Goal: Task Accomplishment & Management: Use online tool/utility

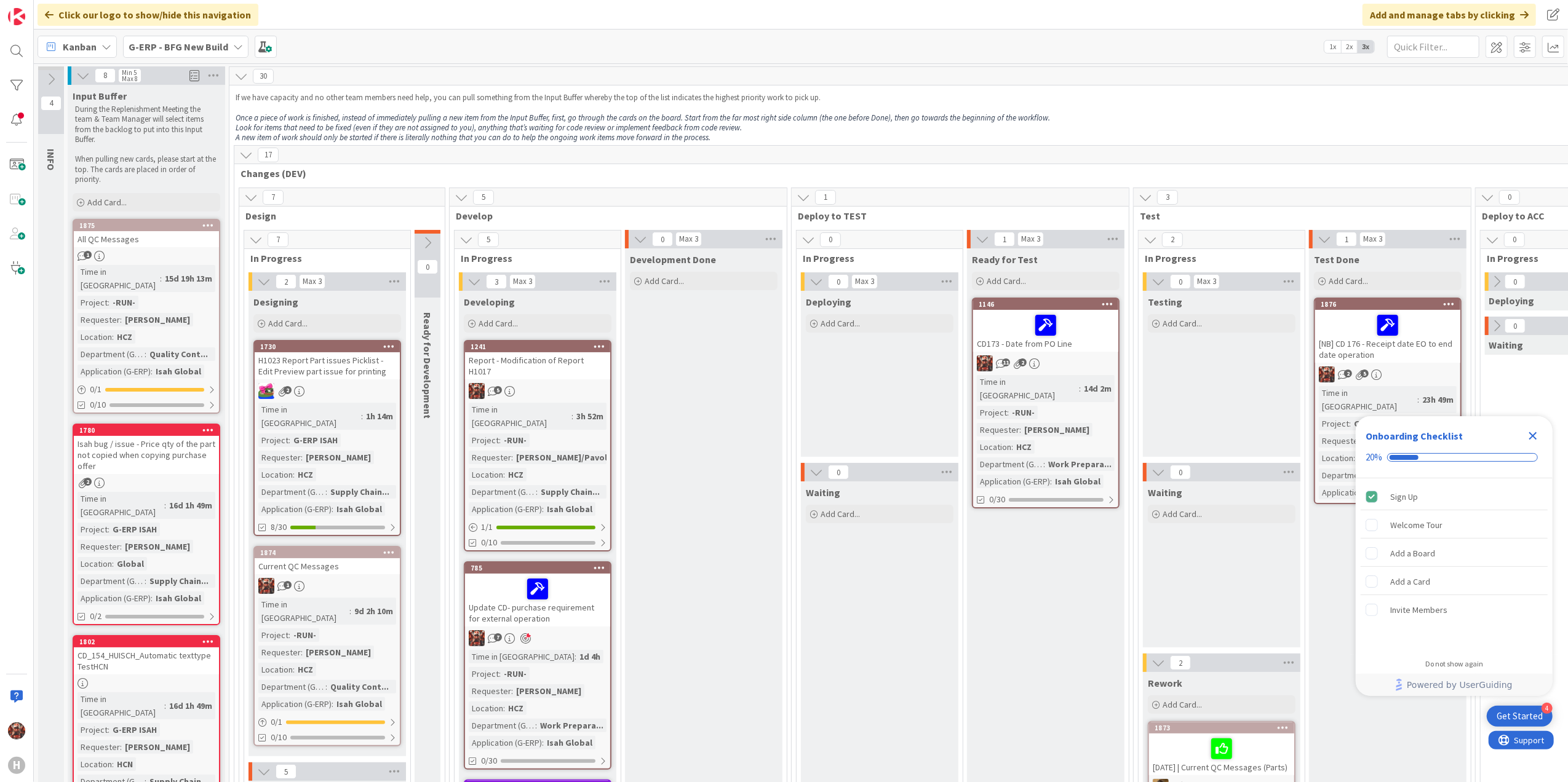
click at [1539, 434] on icon "Close Checklist" at bounding box center [1533, 436] width 15 height 15
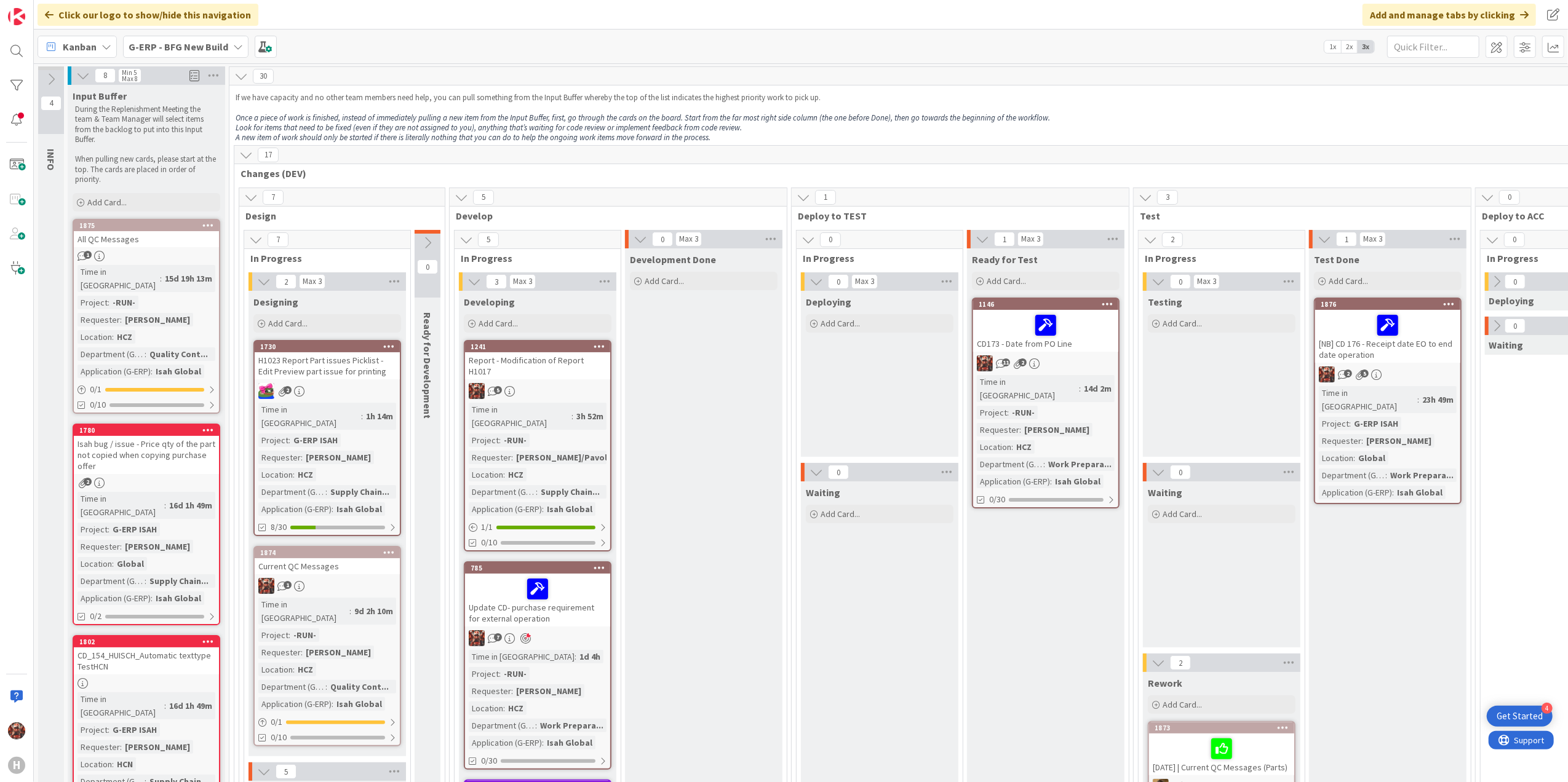
click at [205, 42] on b "G-ERP - BFG New Build" at bounding box center [178, 47] width 100 height 12
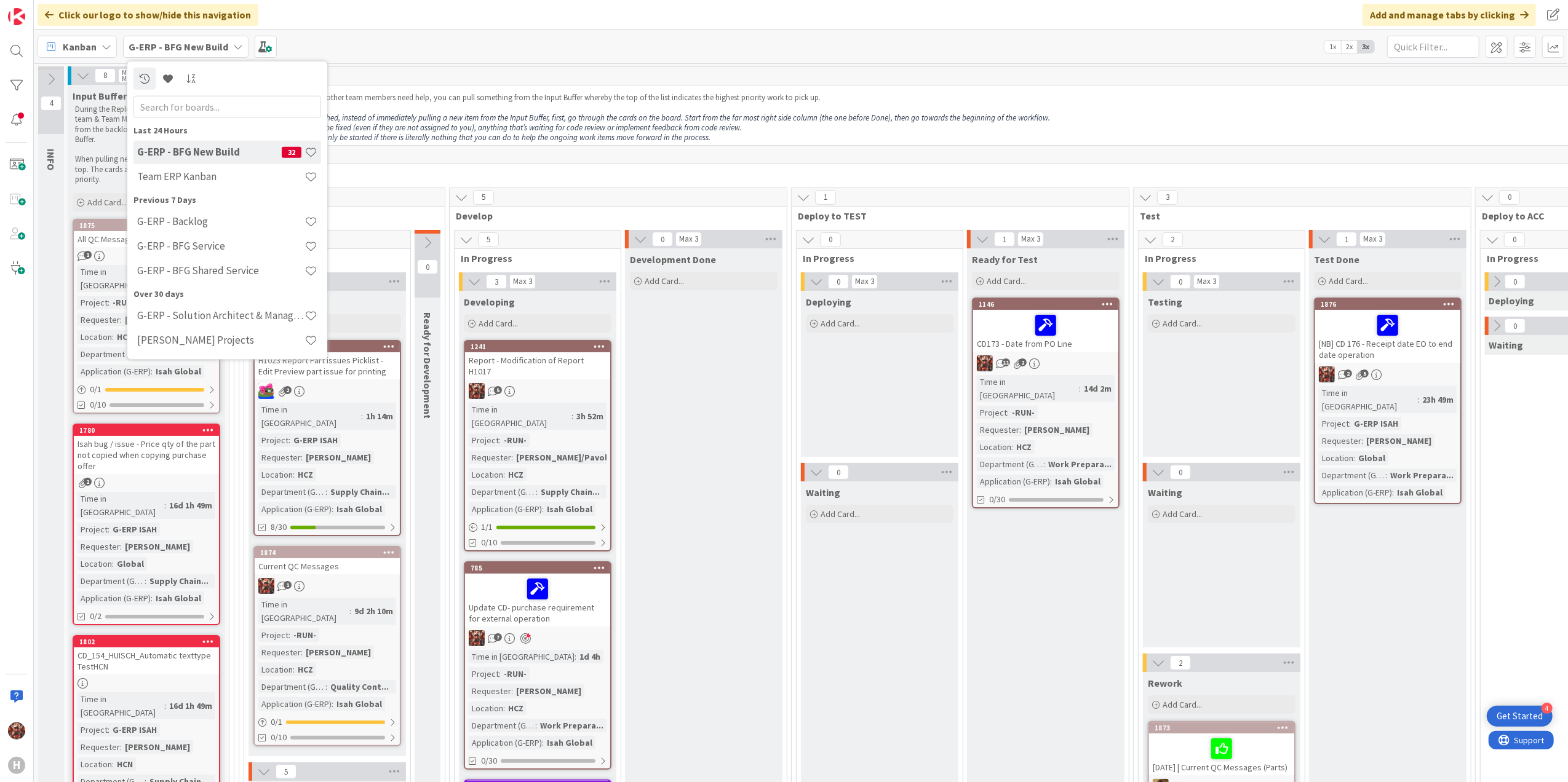
click at [94, 43] on span "Kanban" at bounding box center [79, 47] width 34 height 15
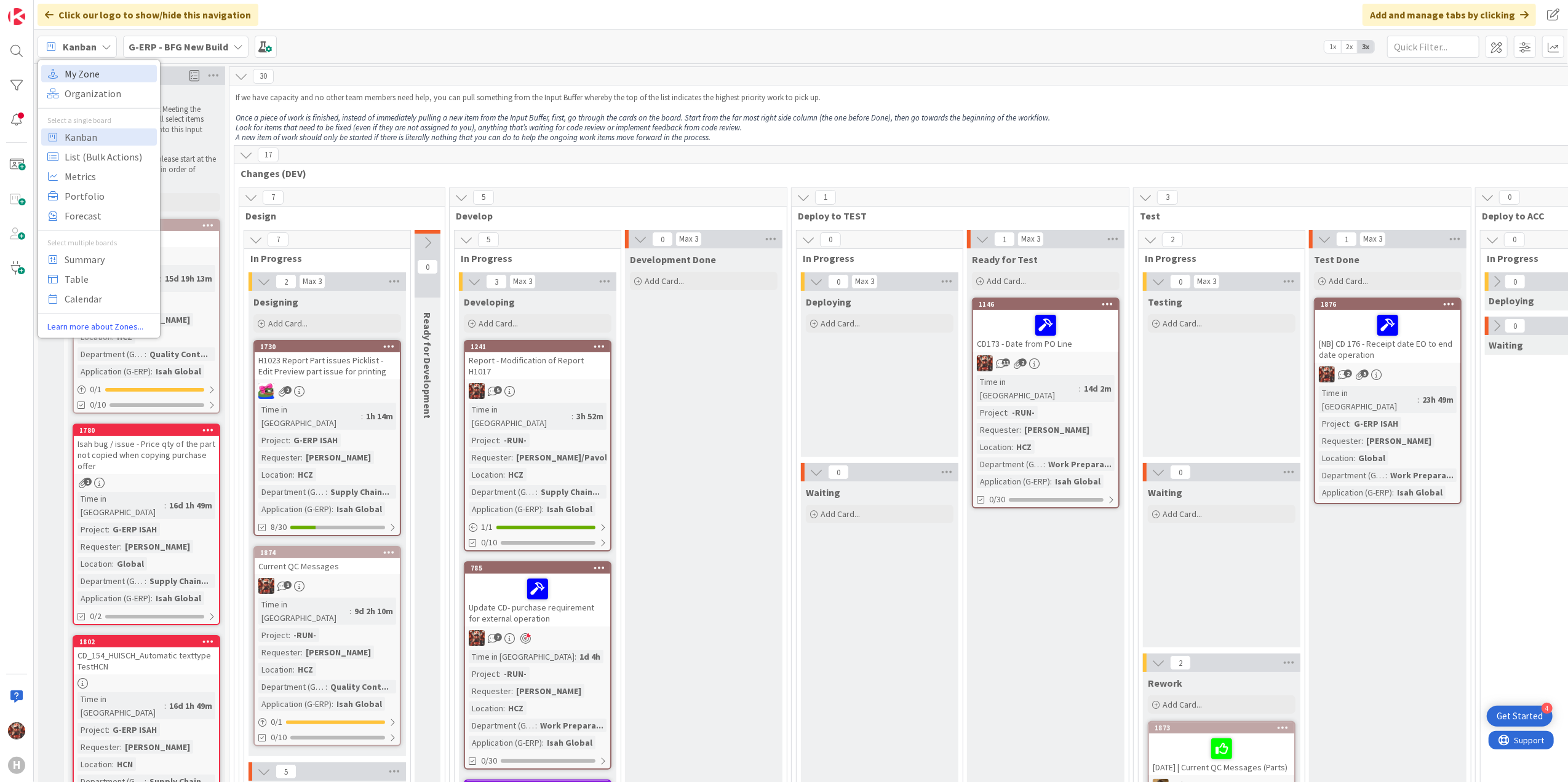
click at [96, 78] on span "My Zone" at bounding box center [109, 73] width 88 height 19
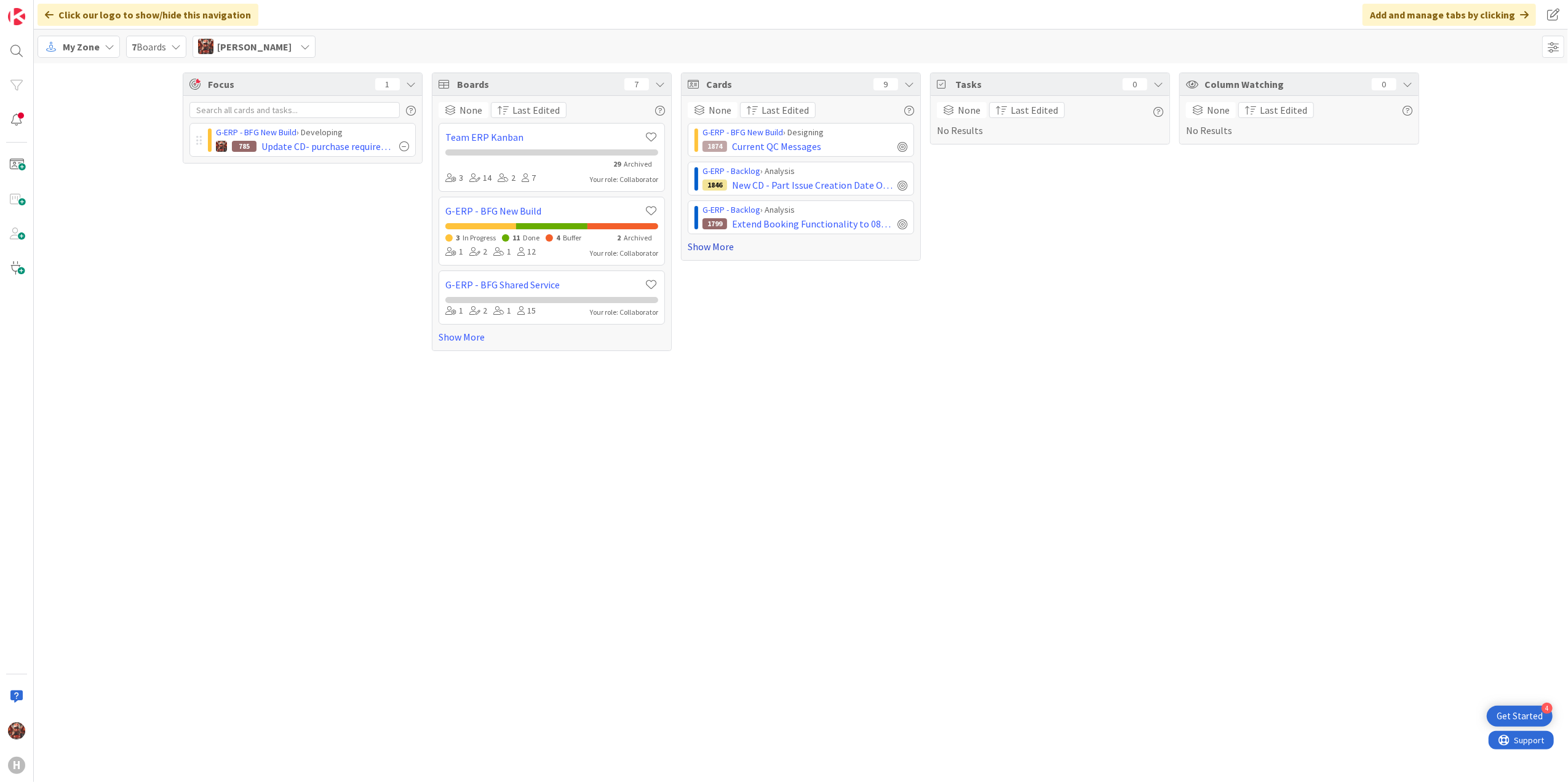
click at [727, 249] on link "Show More" at bounding box center [800, 246] width 227 height 15
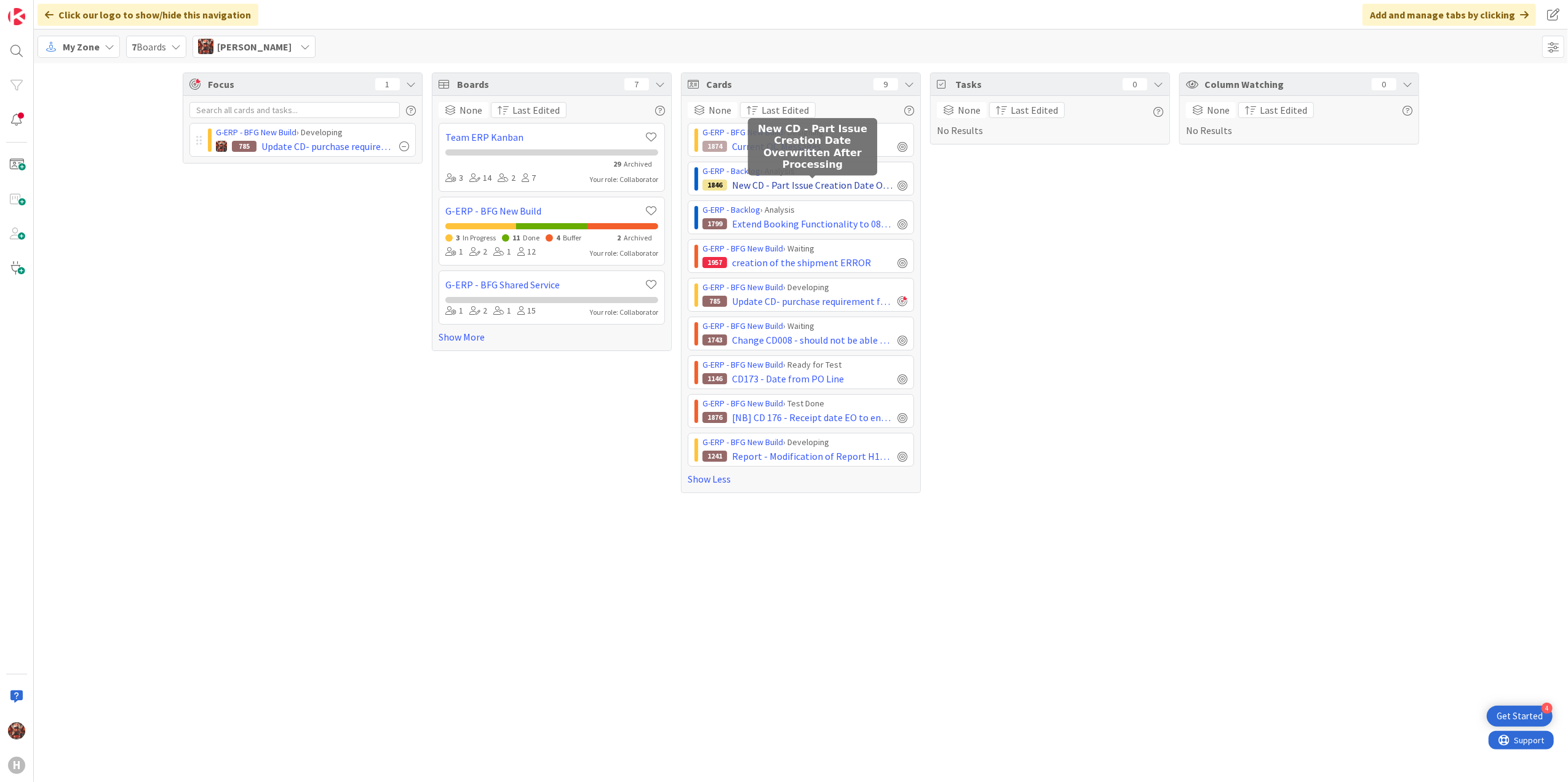
click at [774, 187] on span "New CD - Part Issue Creation Date Overwritten After Processing" at bounding box center [812, 185] width 160 height 15
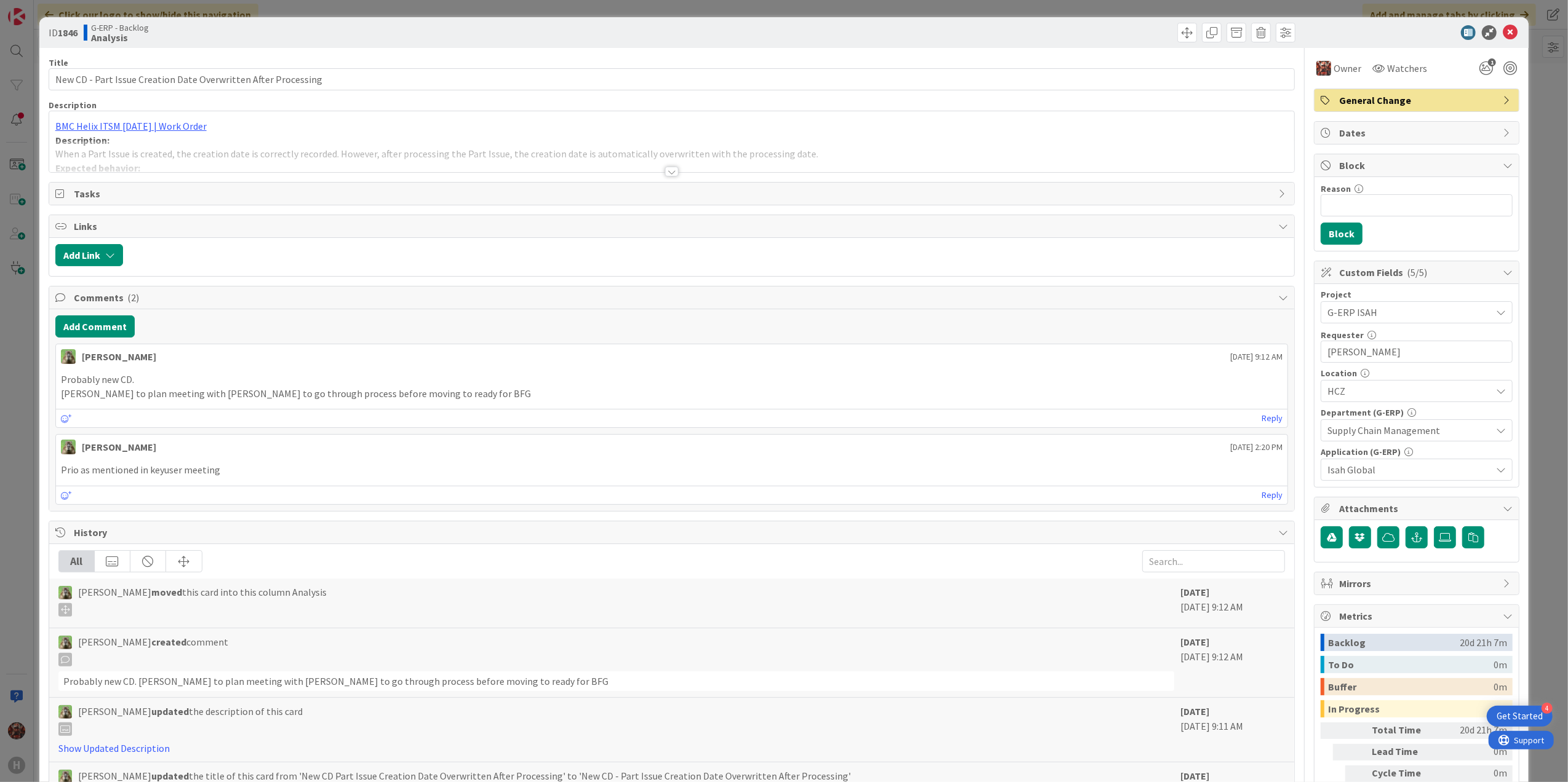
click at [665, 172] on div at bounding box center [672, 172] width 14 height 10
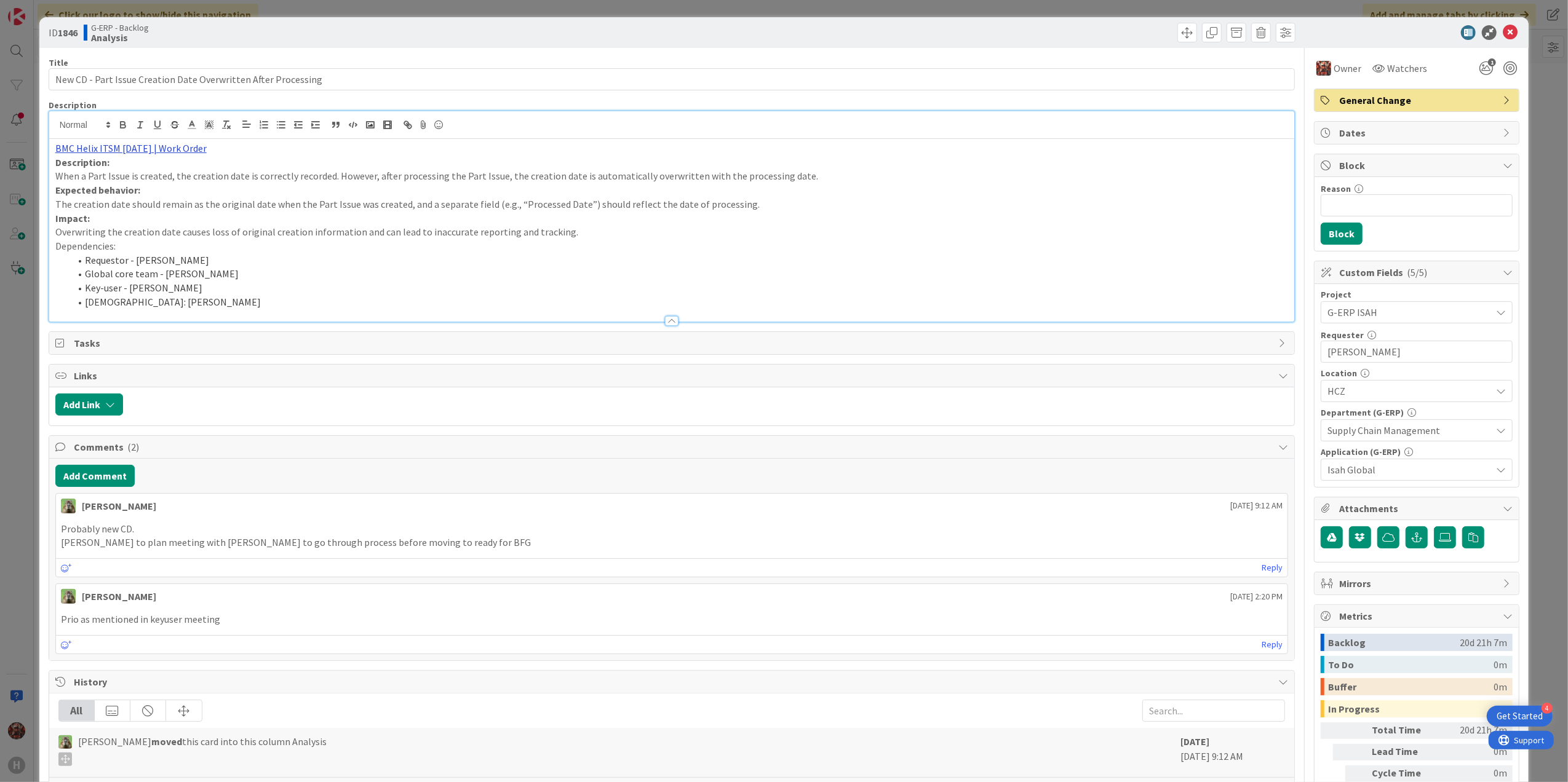
click at [145, 149] on link "BMC Helix ITSM [DATE] | Work Order" at bounding box center [131, 148] width 151 height 12
click at [137, 178] on link "[URL][PERSON_NAME][DOMAIN_NAME]" at bounding box center [117, 173] width 123 height 16
click at [384, 35] on div "G-ERP - Backlog Analysis" at bounding box center [376, 33] width 586 height 20
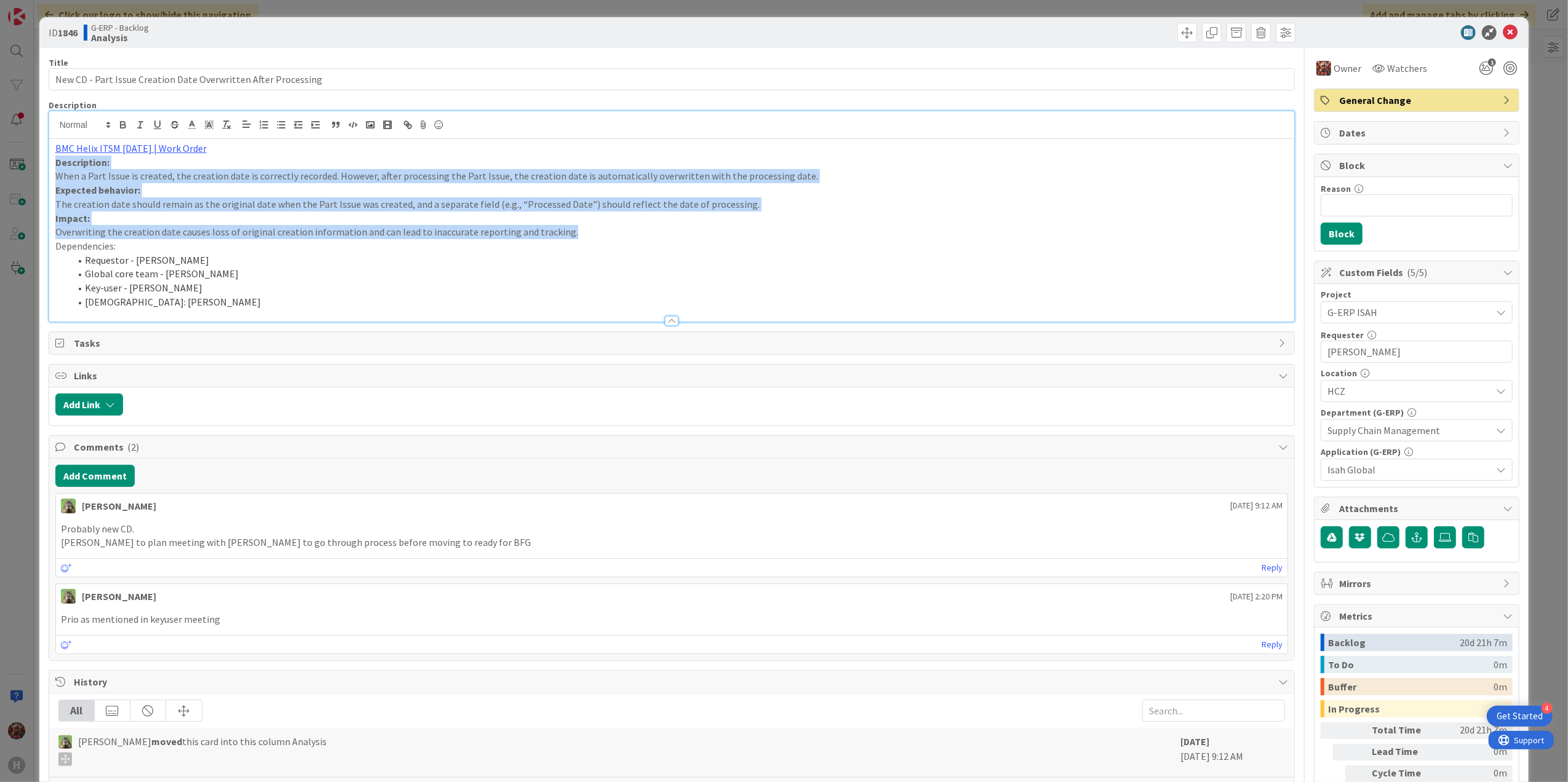
drag, startPoint x: 571, startPoint y: 239, endPoint x: 53, endPoint y: 164, distance: 523.4
click at [53, 164] on div "BMC Helix ITSM [DATE] | Work Order Description: When a Part Issue is created, t…" at bounding box center [672, 230] width 1246 height 182
copy div "Description: When a Part Issue is created, the creation date is correctly recor…"
drag, startPoint x: 571, startPoint y: 207, endPoint x: 683, endPoint y: 192, distance: 113.0
click at [571, 207] on p "The creation date should remain as the original date when the Part Issue was cr…" at bounding box center [672, 204] width 1233 height 14
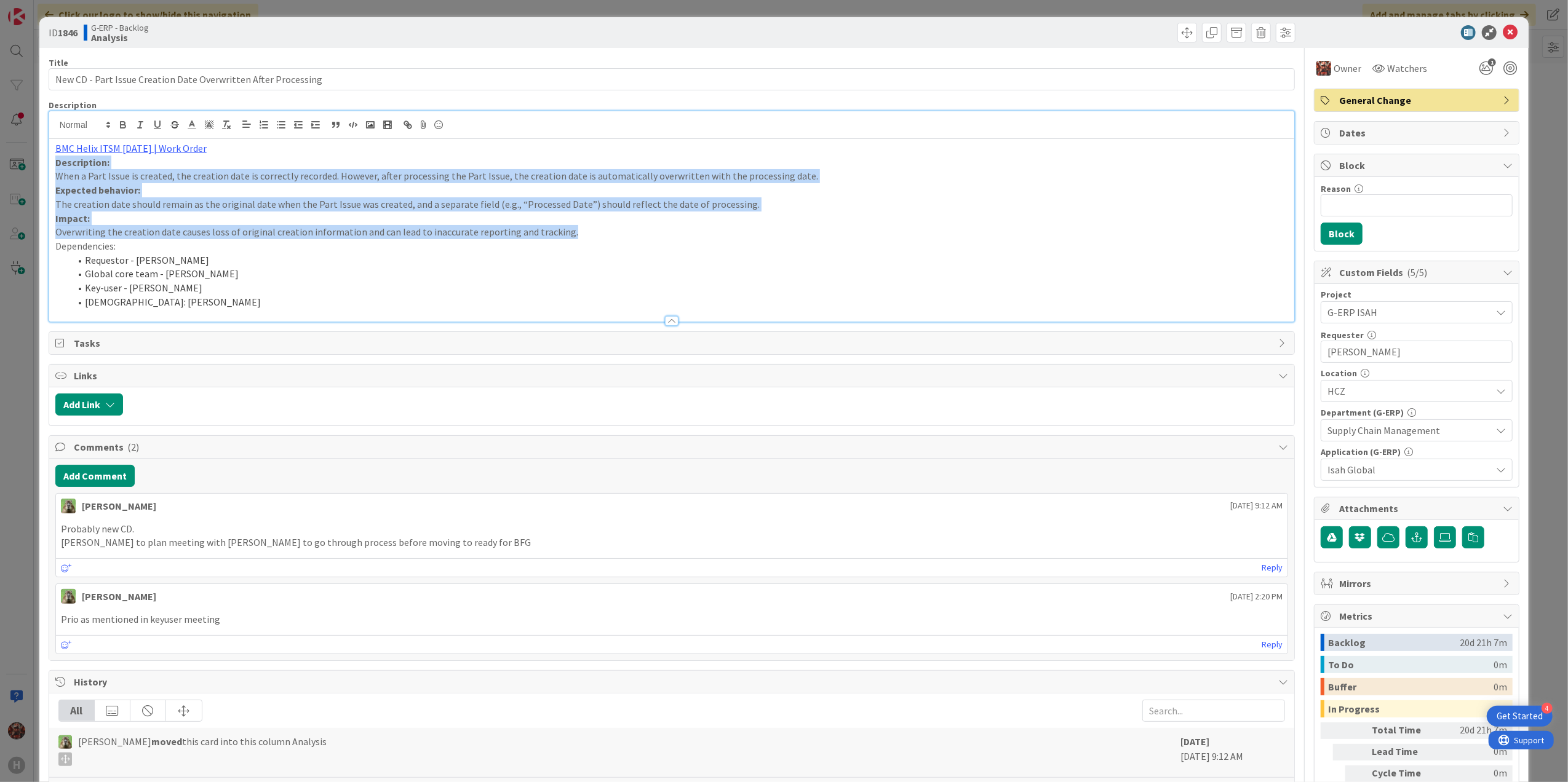
click at [782, 173] on p "When a Part Issue is created, the creation date is correctly recorded. However,…" at bounding box center [672, 176] width 1233 height 14
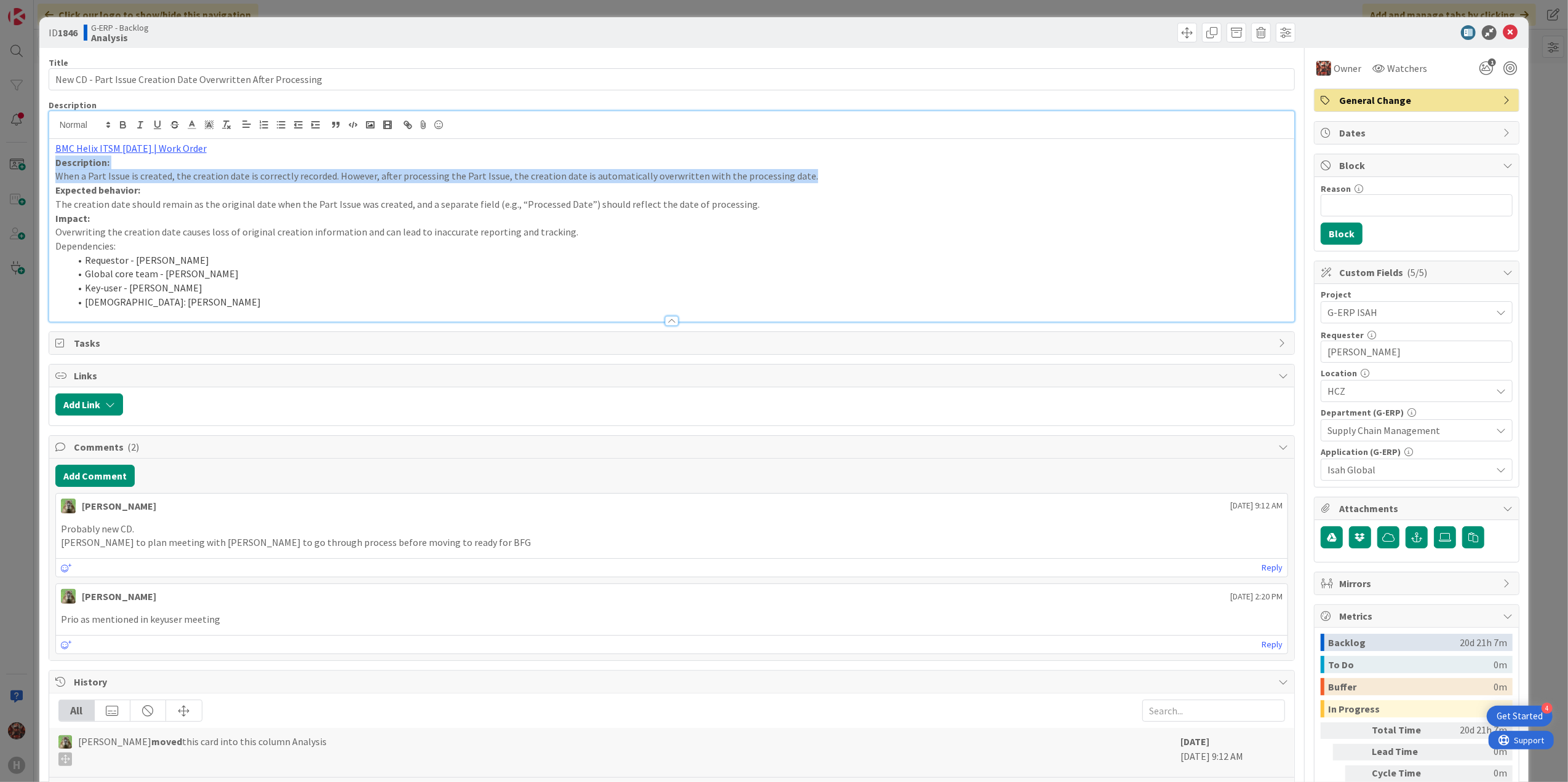
drag, startPoint x: 795, startPoint y: 175, endPoint x: 38, endPoint y: 166, distance: 757.1
click at [39, 166] on div "ID 1846 G-ERP - Backlog Analysis Title 62 / 128 New CD - Part Issue Creation Da…" at bounding box center [784, 549] width 1489 height 1063
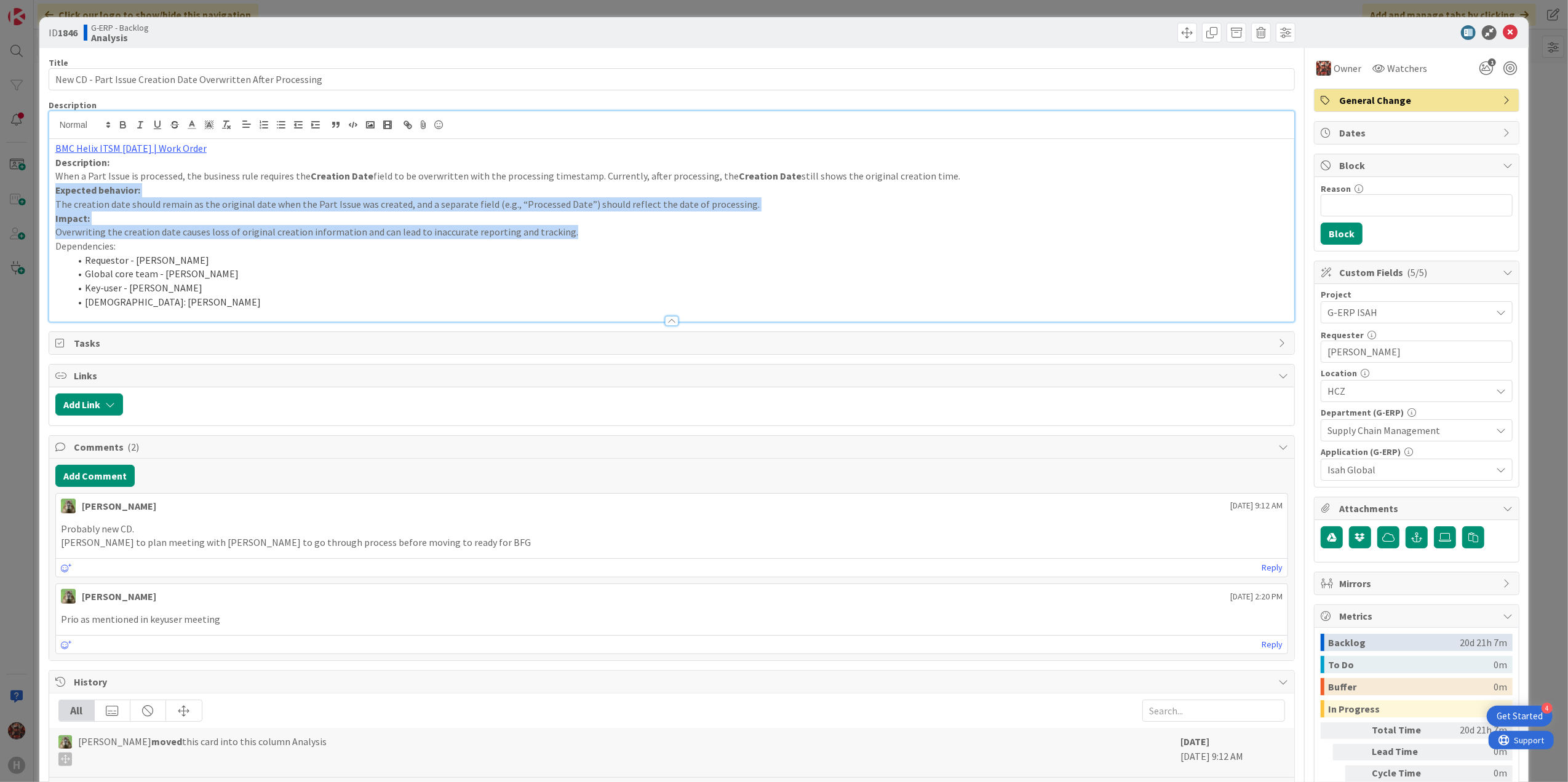
drag, startPoint x: 570, startPoint y: 234, endPoint x: 51, endPoint y: 188, distance: 521.0
click at [51, 188] on div "BMC Helix ITSM [DATE] | Work Order Description: When a Part Issue is processed,…" at bounding box center [672, 230] width 1246 height 182
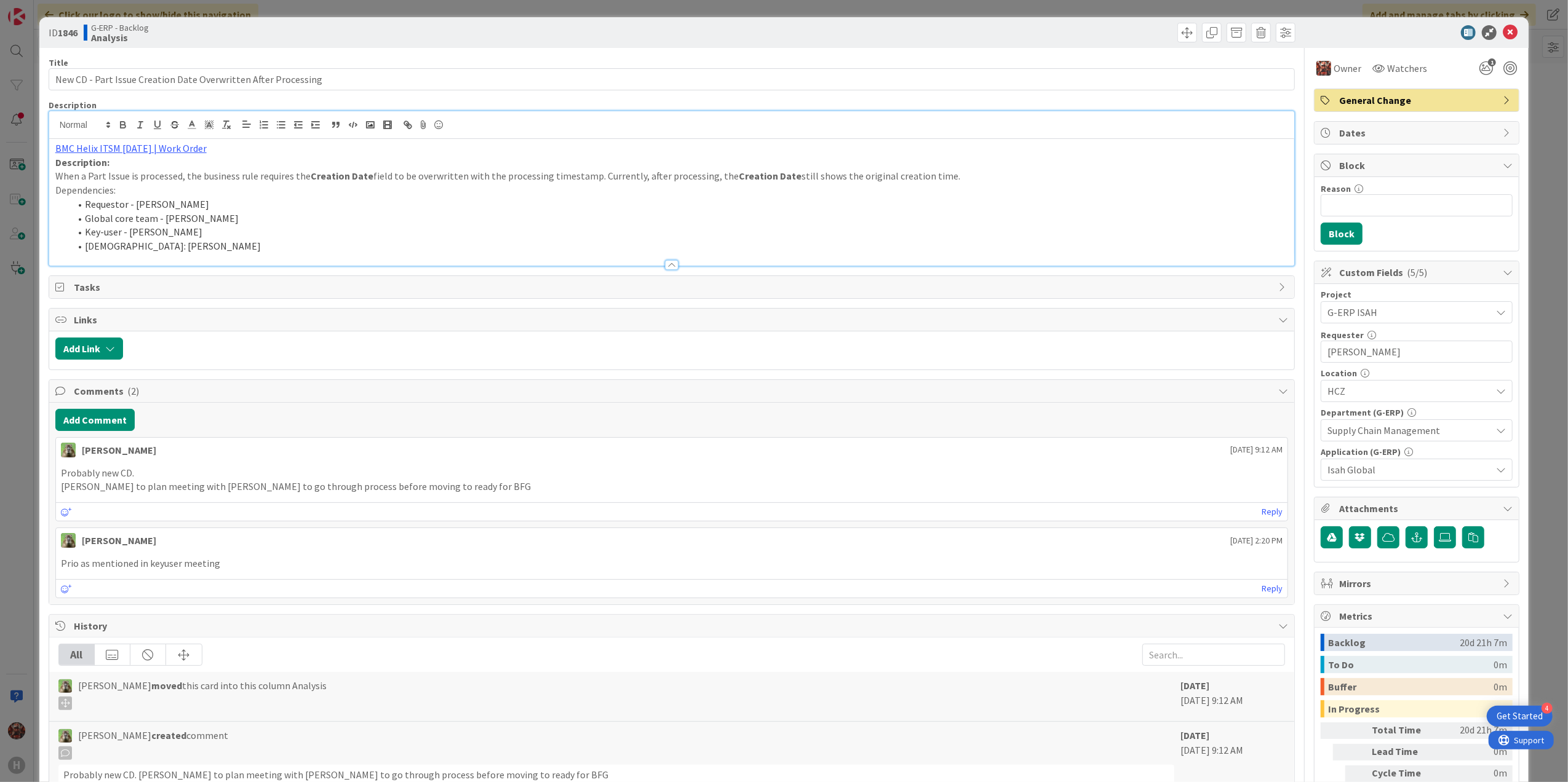
click at [529, 266] on div at bounding box center [672, 259] width 1247 height 14
click at [529, 327] on span "Links" at bounding box center [673, 320] width 1199 height 15
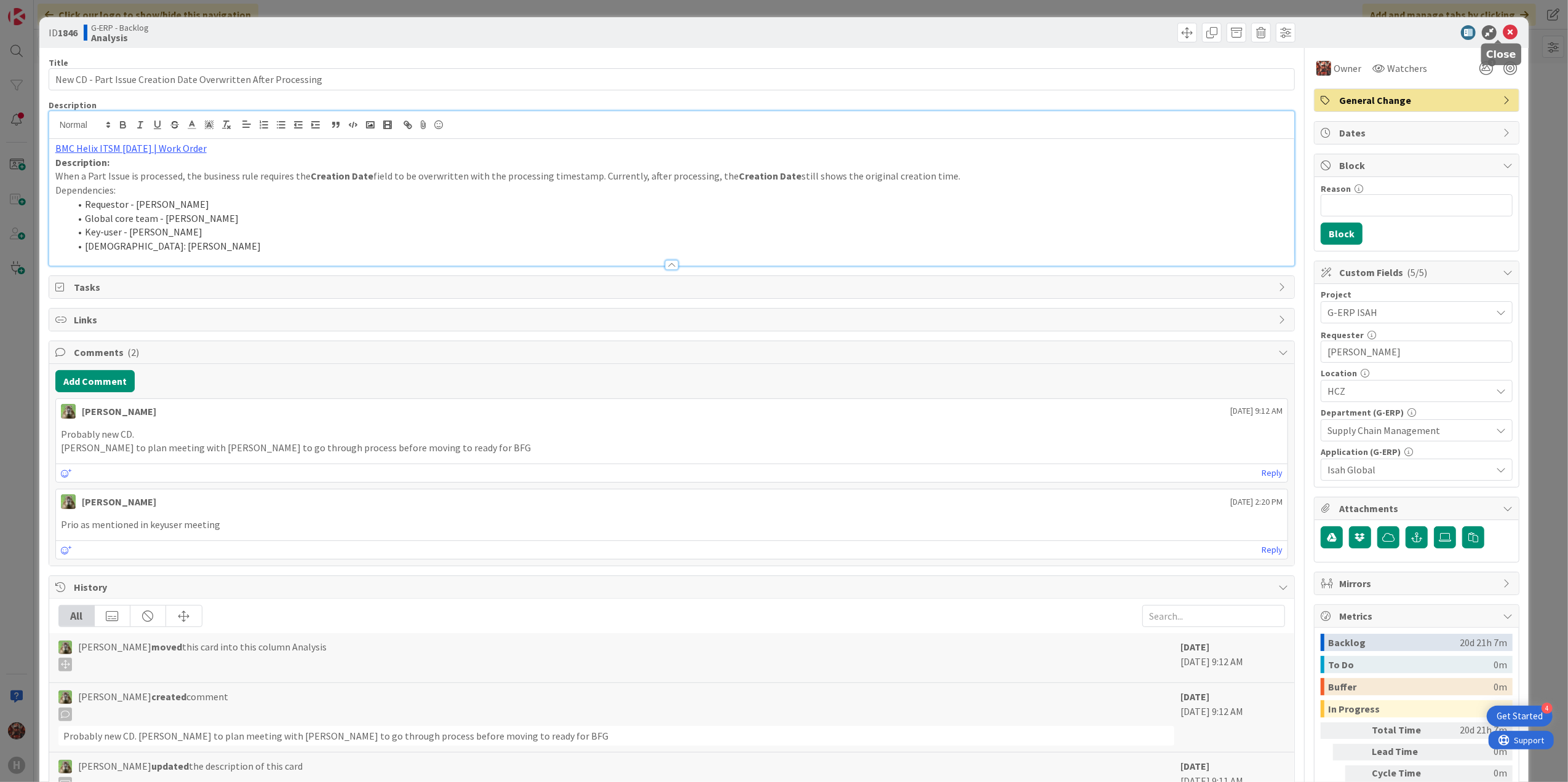
click at [1503, 38] on icon at bounding box center [1510, 33] width 15 height 15
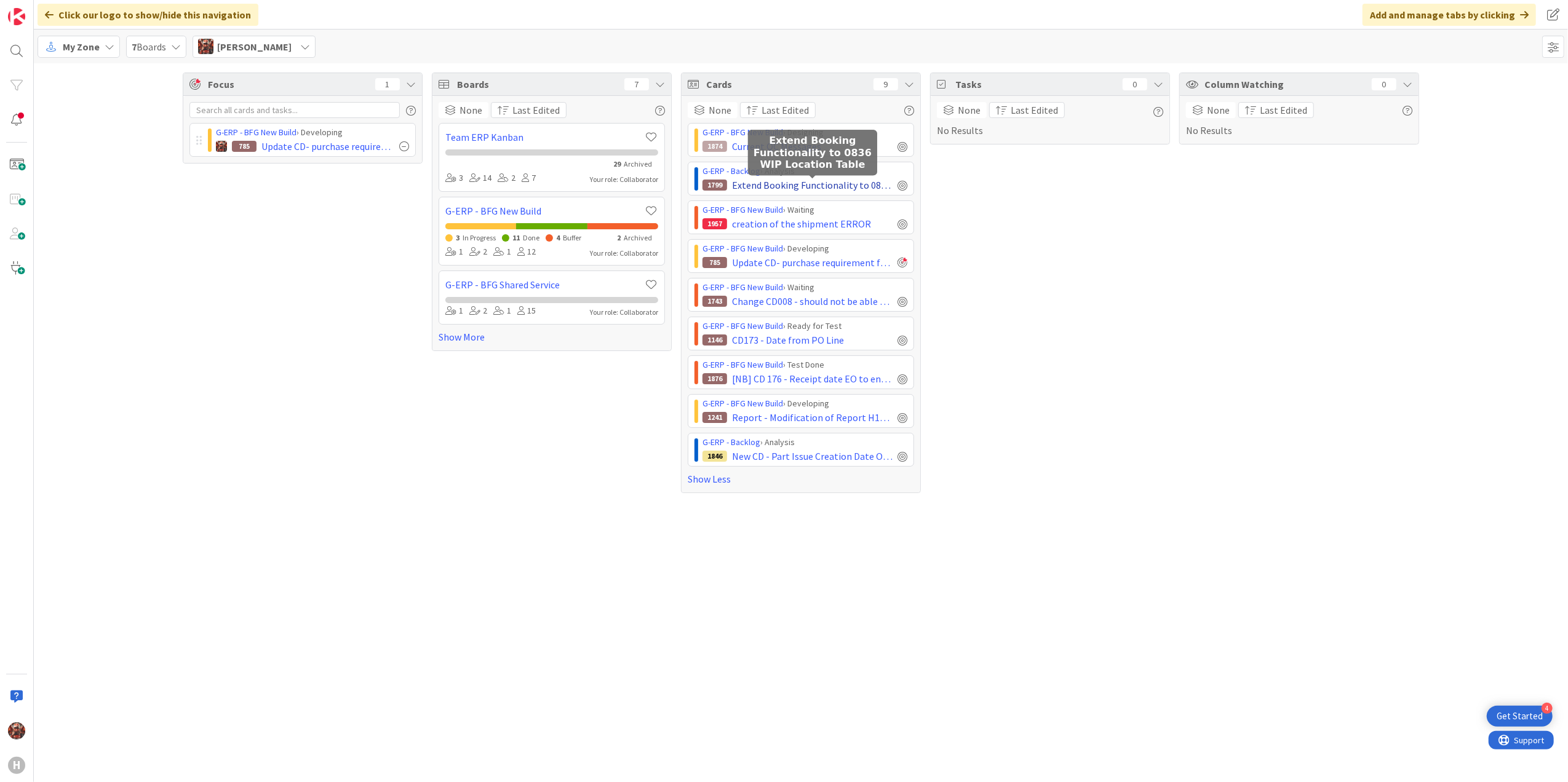
click at [798, 183] on span "Extend Booking Functionality to 0836 WIP Location Table" at bounding box center [812, 185] width 160 height 15
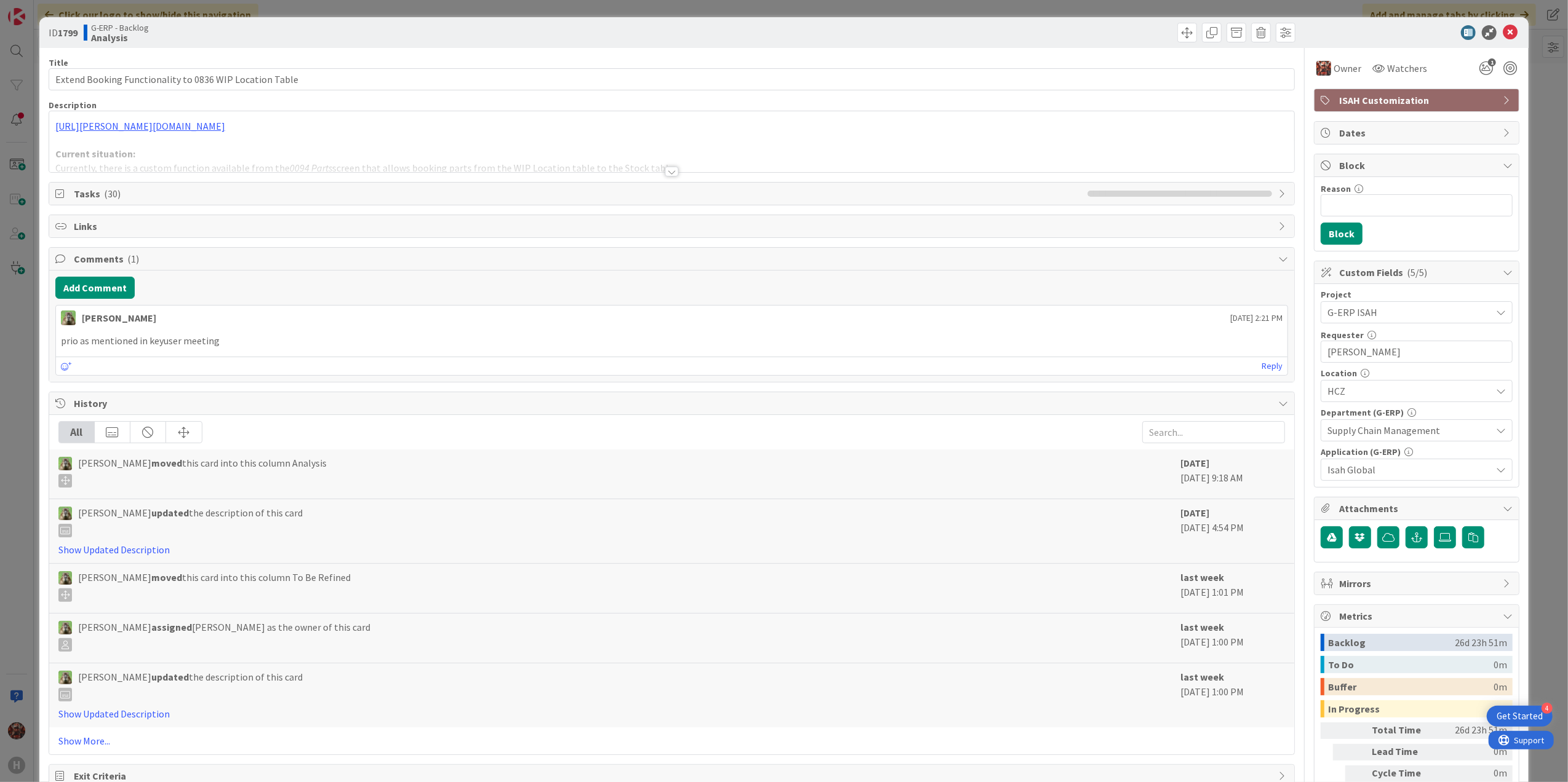
click at [665, 172] on div at bounding box center [672, 172] width 14 height 10
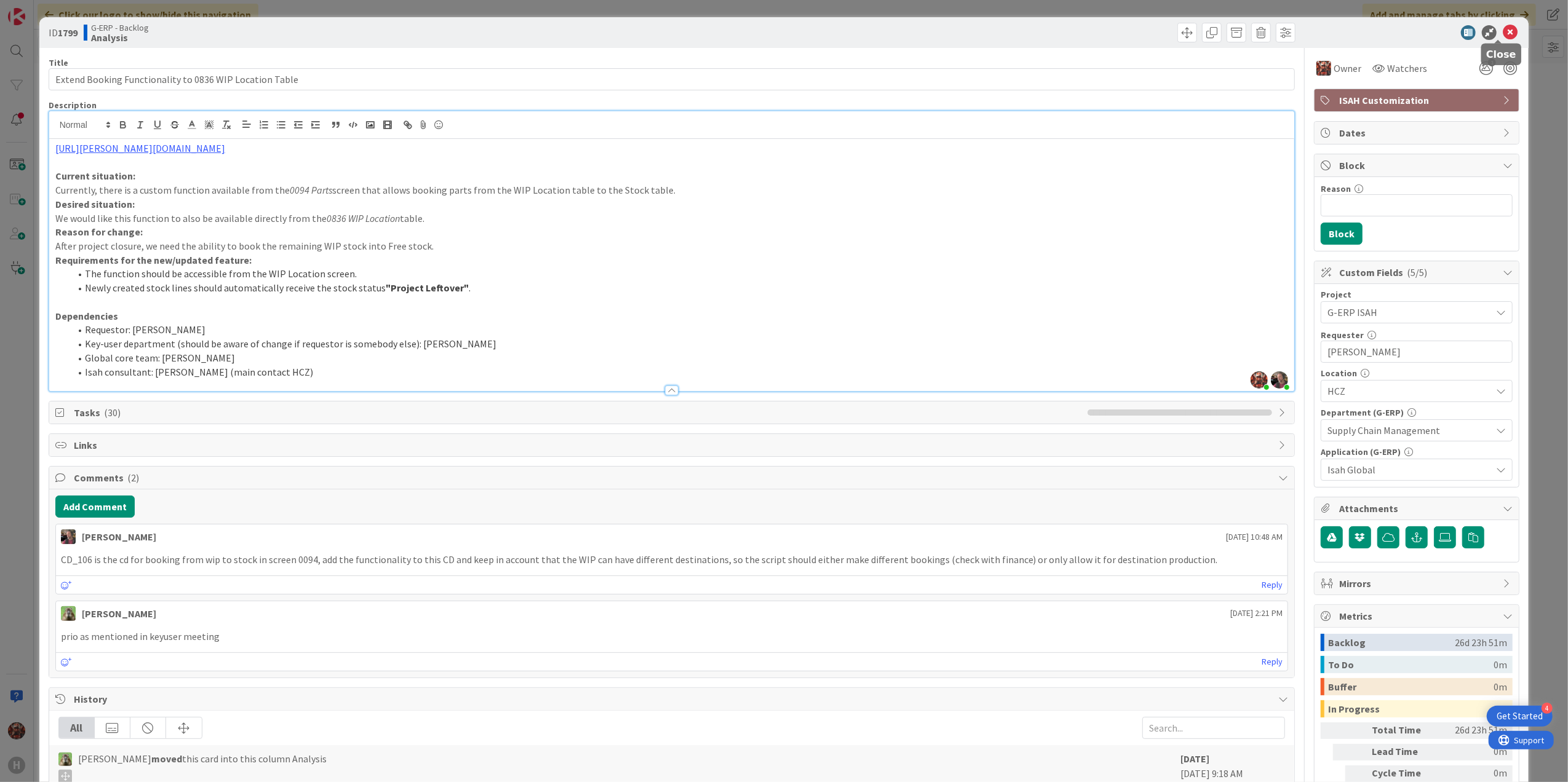
click at [1503, 32] on icon at bounding box center [1510, 33] width 15 height 15
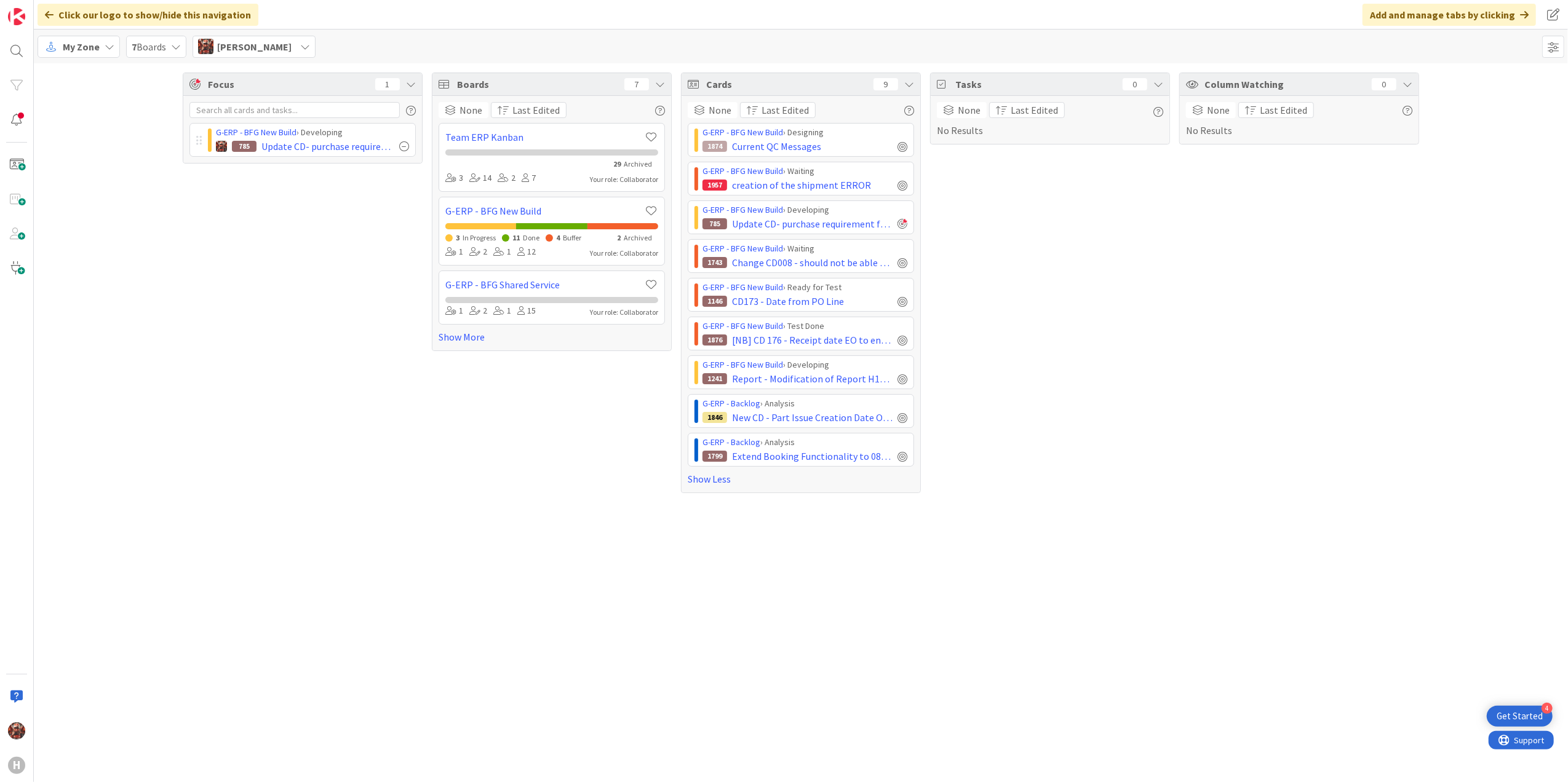
click at [99, 47] on div "My Zone" at bounding box center [79, 47] width 83 height 22
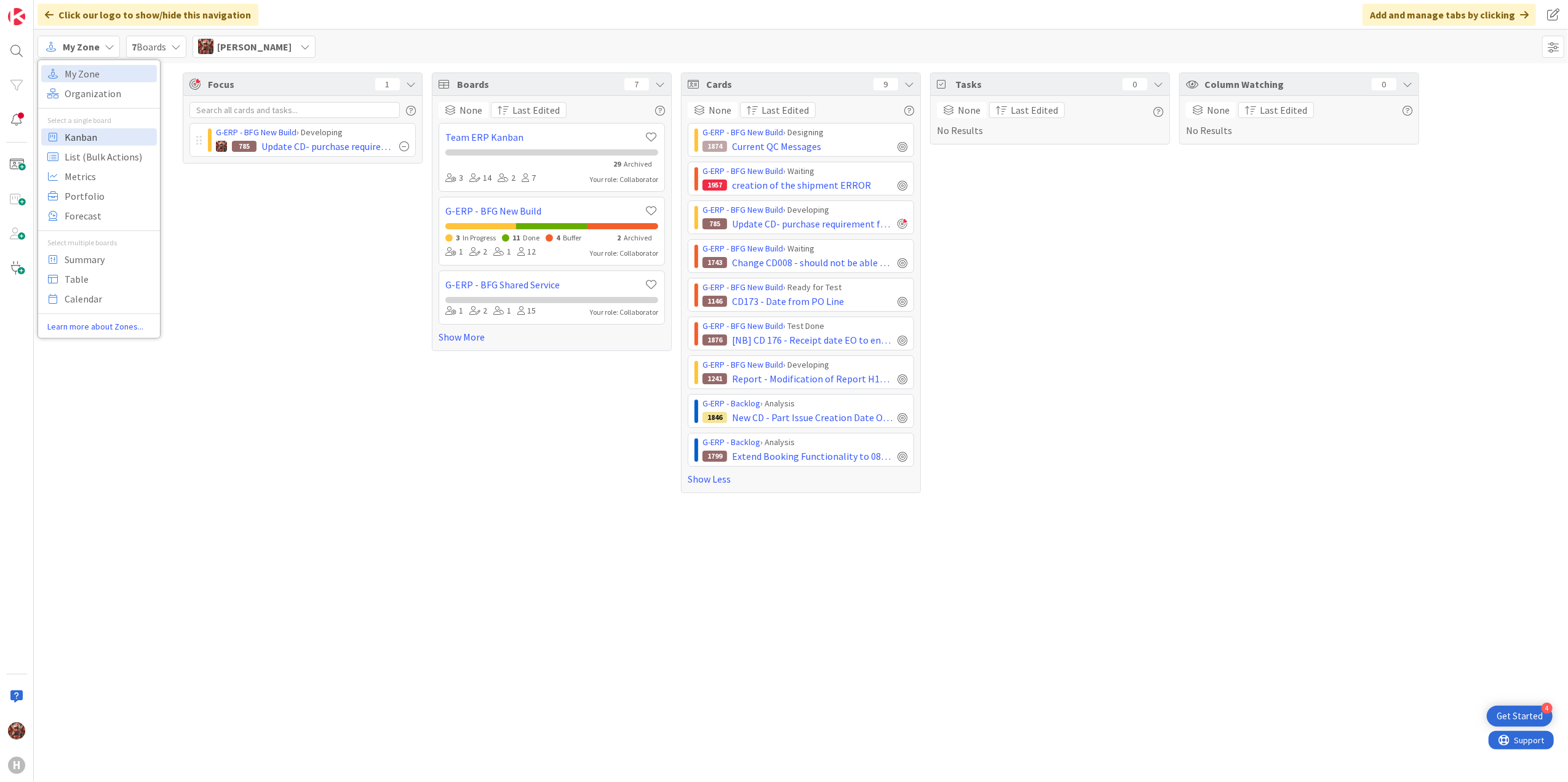
click at [97, 130] on span "Kanban" at bounding box center [109, 137] width 88 height 19
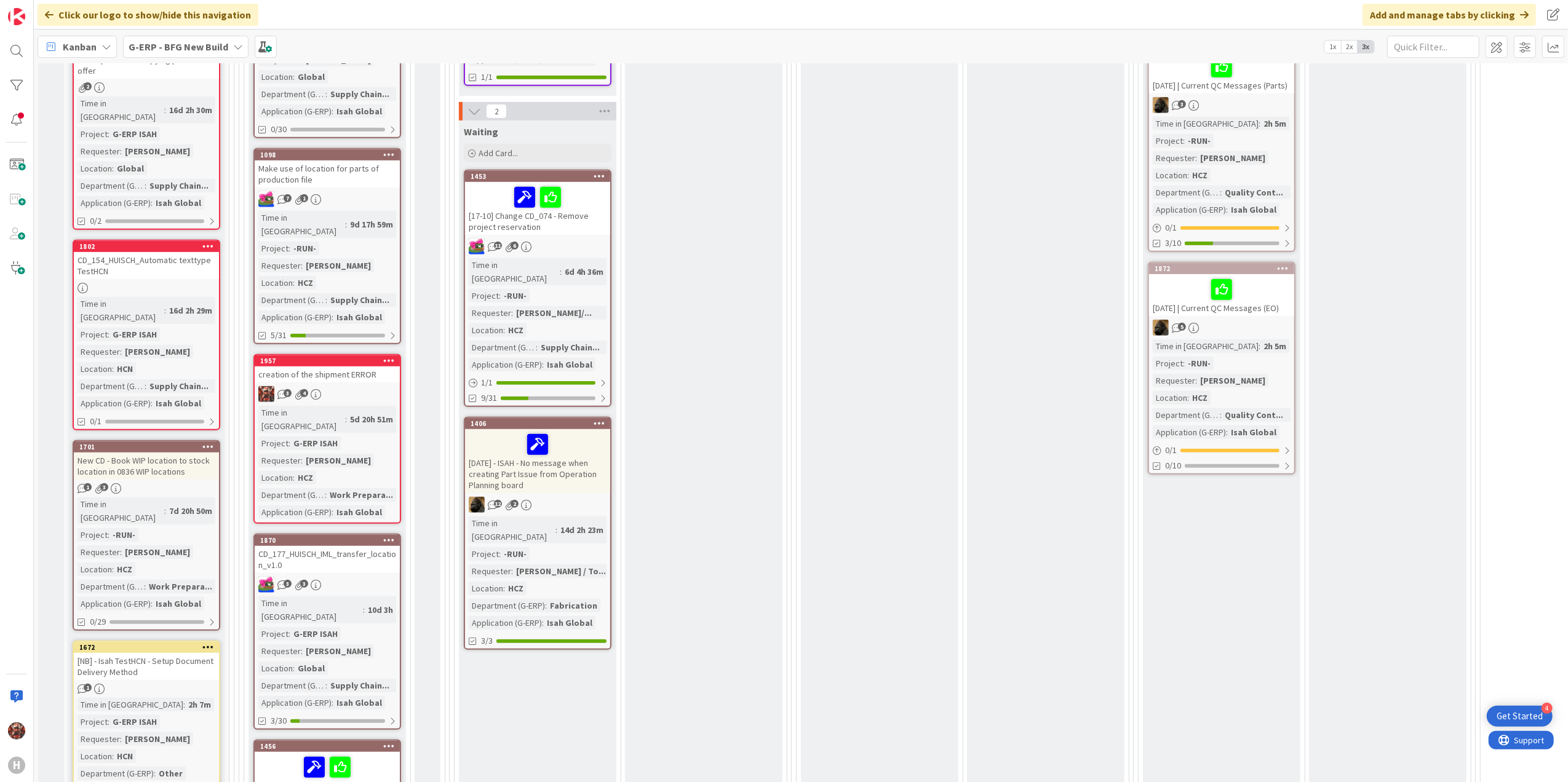
scroll to position [328, 0]
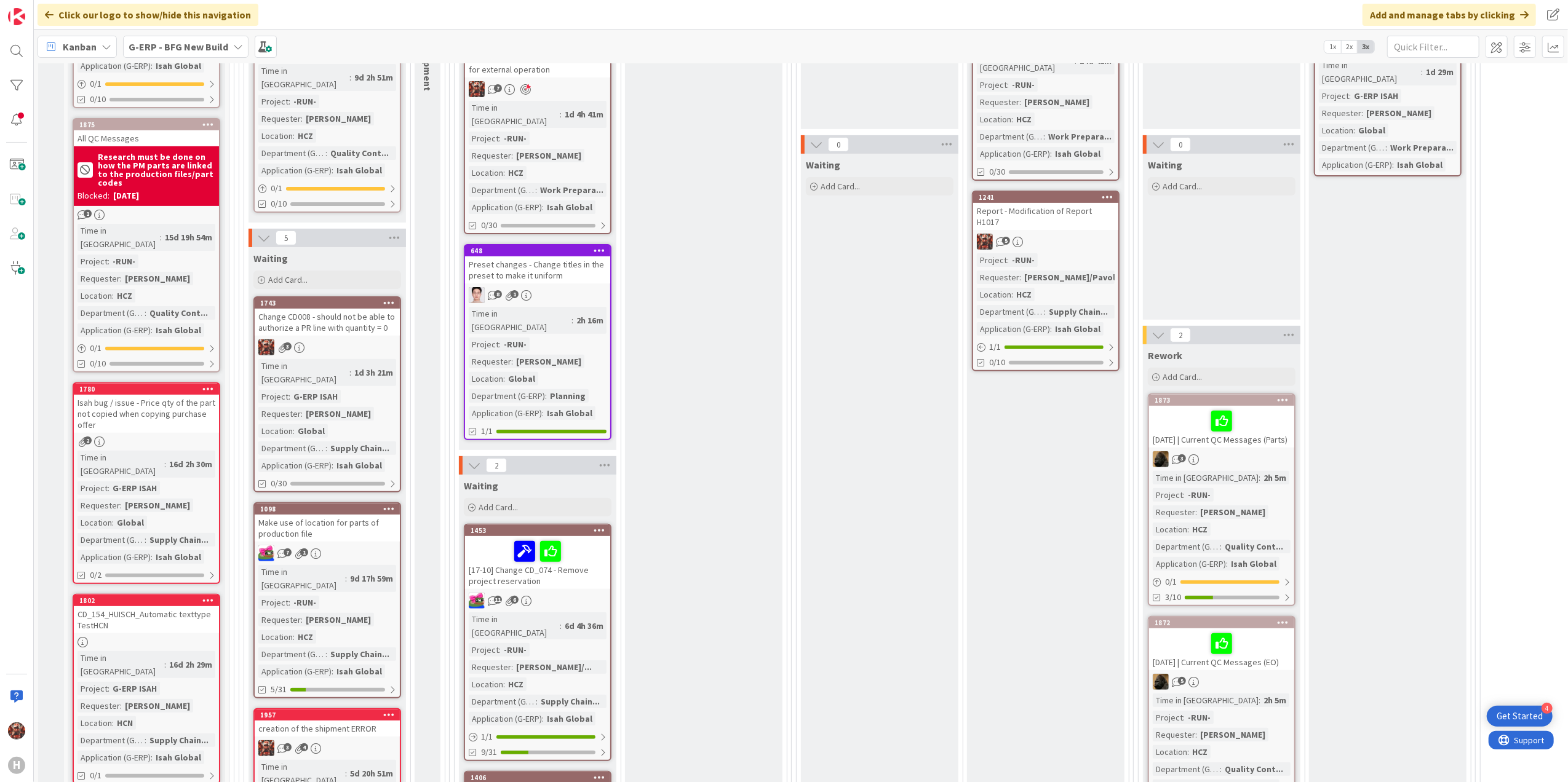
click at [311, 313] on div "Change CD008 - should not be able to authorize a PR line with quantity = 0" at bounding box center [327, 321] width 145 height 27
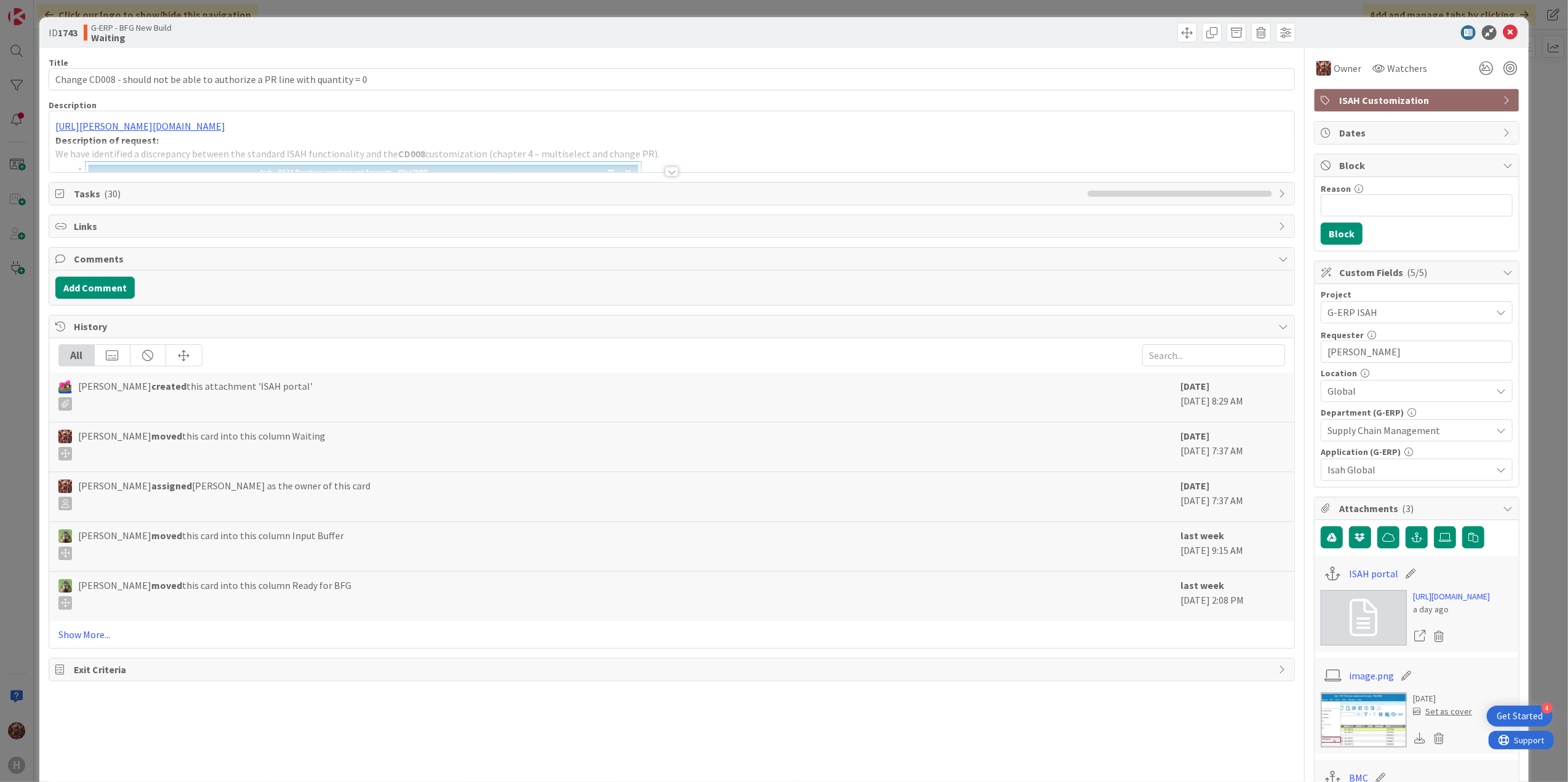
click at [665, 170] on div at bounding box center [672, 172] width 14 height 10
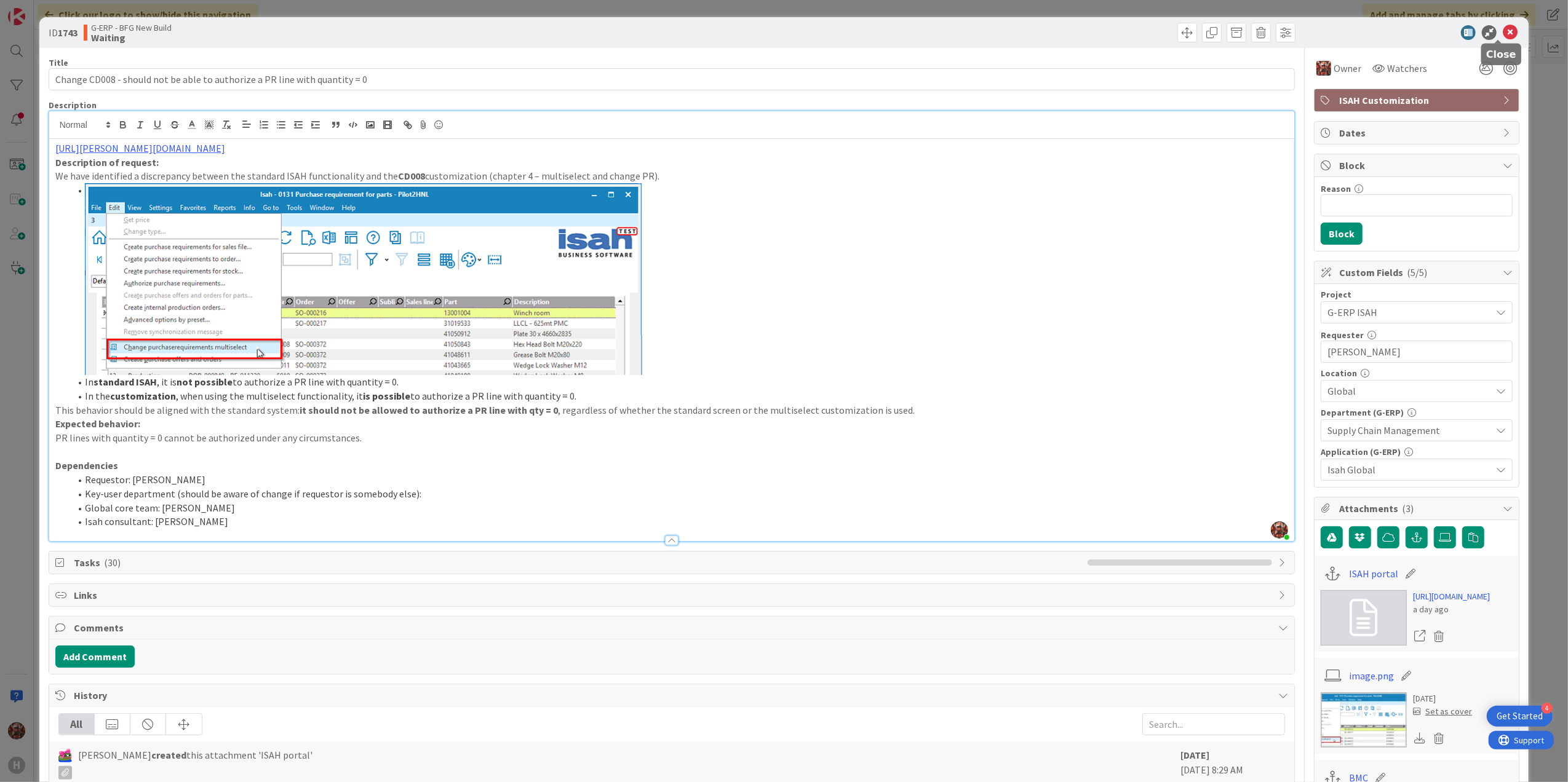
click at [1503, 34] on icon at bounding box center [1510, 33] width 15 height 15
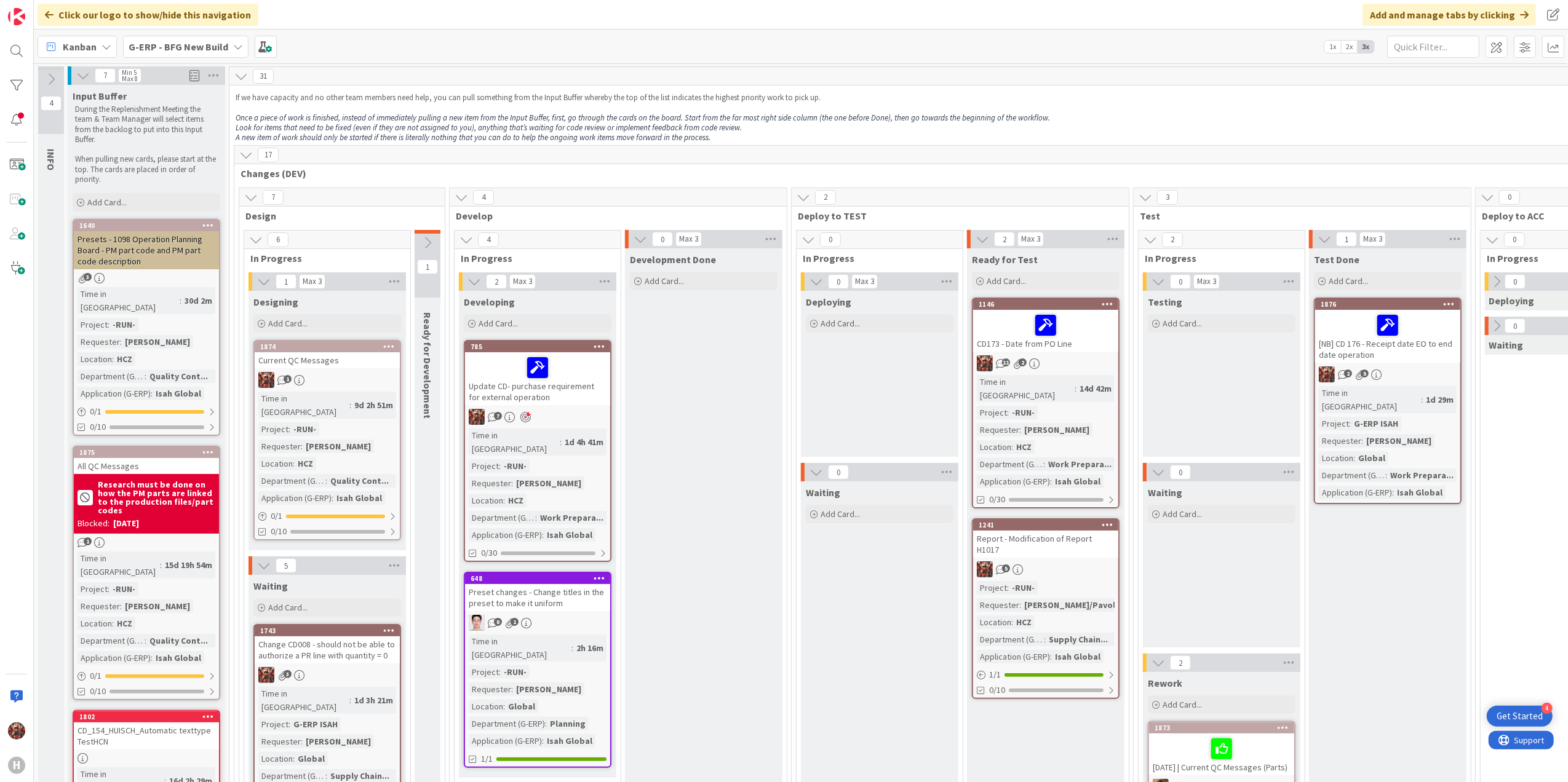
click at [332, 362] on div "Current QC Messages" at bounding box center [327, 361] width 145 height 16
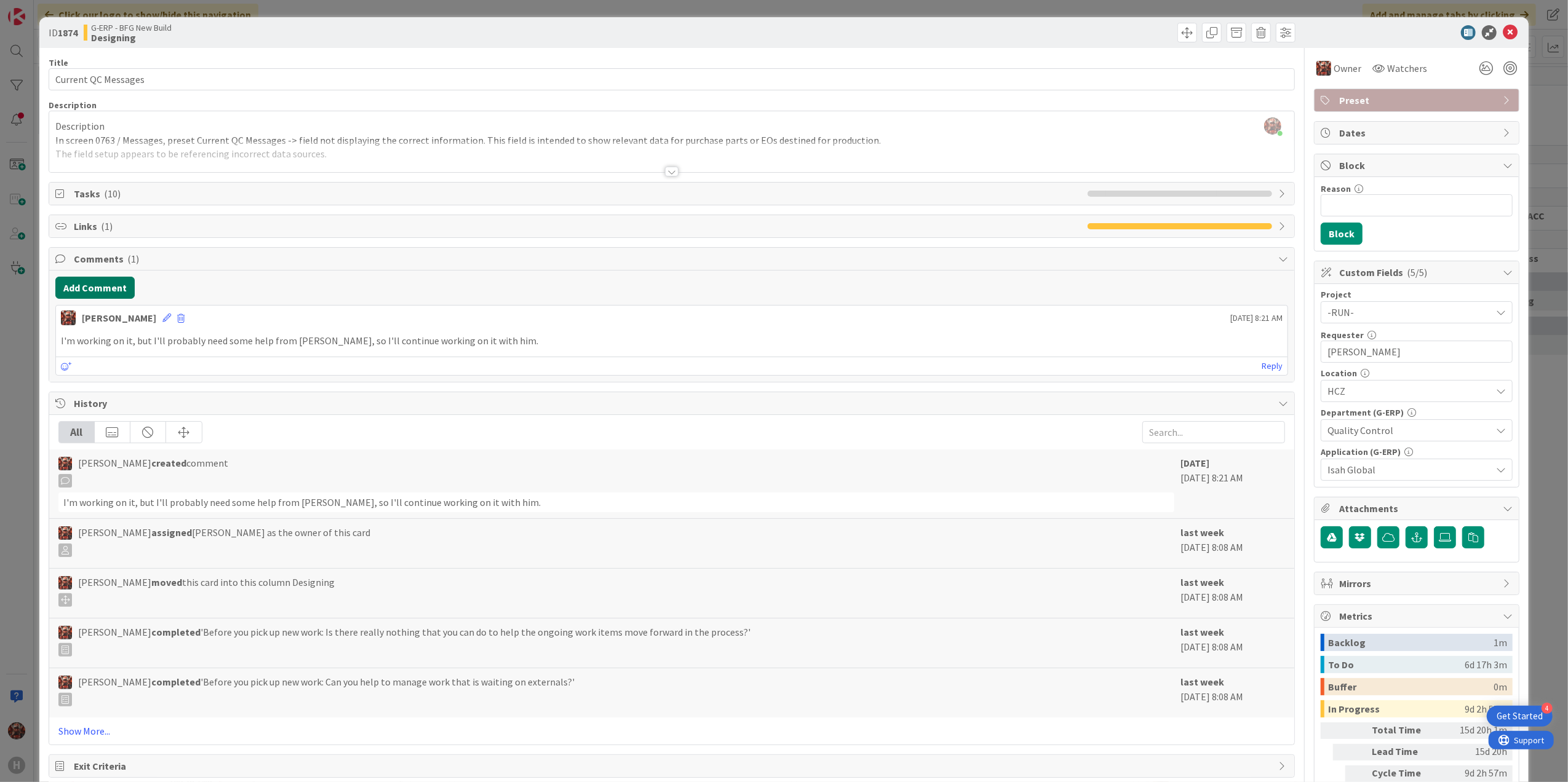
click at [106, 299] on button "Add Comment" at bounding box center [95, 287] width 79 height 22
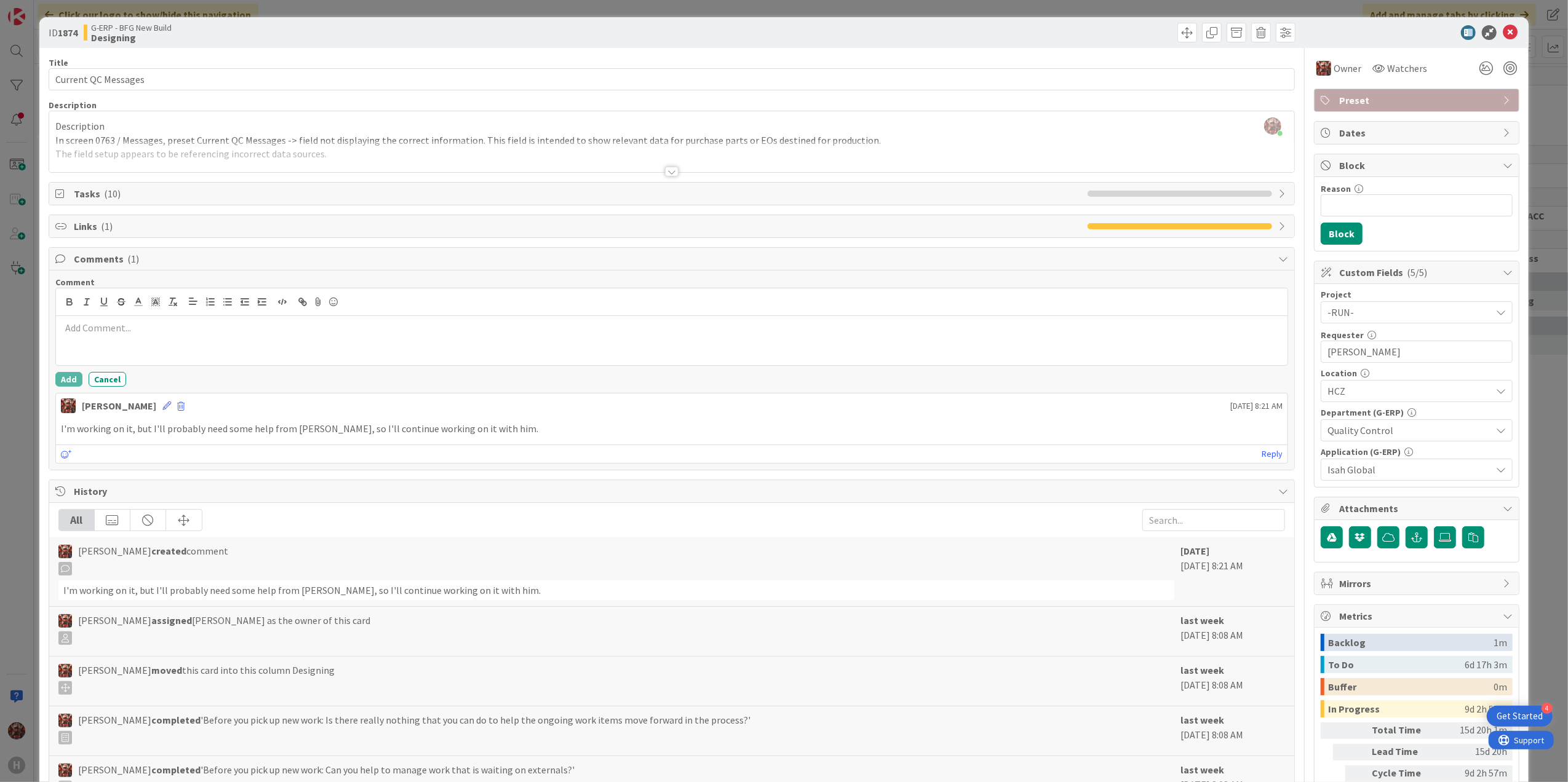
click at [180, 330] on p at bounding box center [672, 327] width 1223 height 14
click at [264, 340] on div at bounding box center [672, 340] width 1232 height 49
paste div
click at [74, 382] on button "Add" at bounding box center [69, 380] width 27 height 15
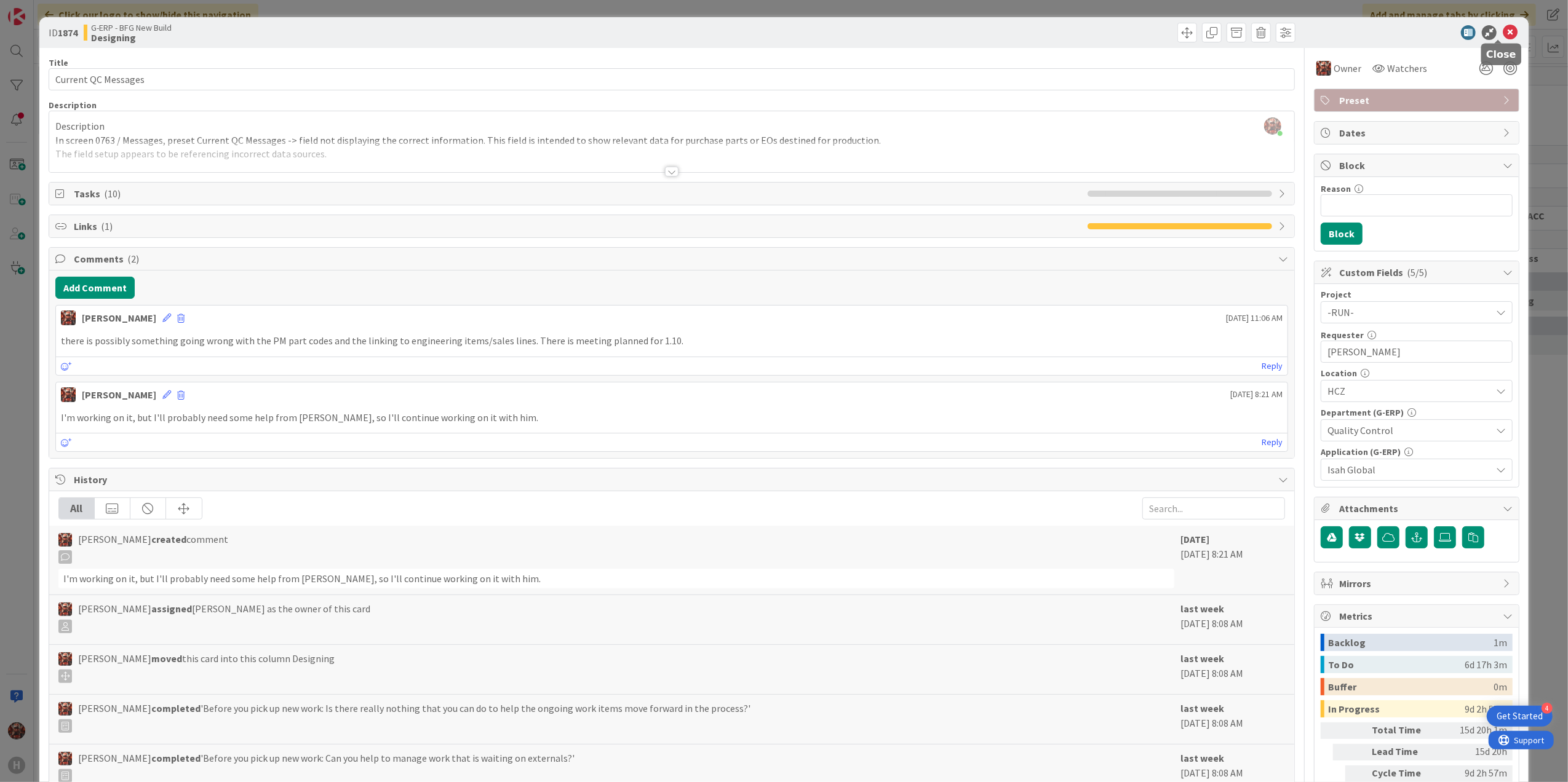
click at [1503, 28] on icon at bounding box center [1510, 33] width 15 height 15
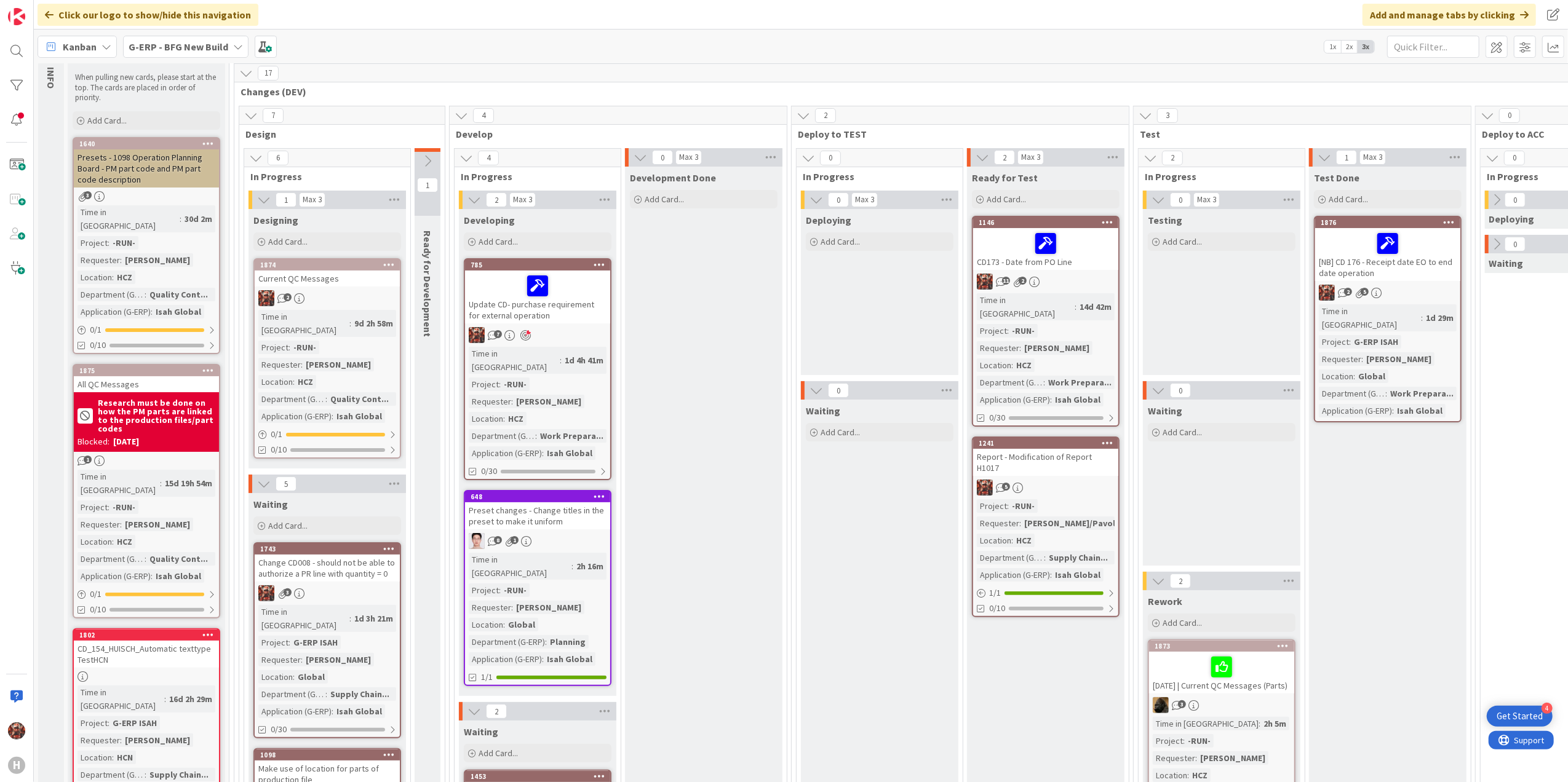
click at [340, 279] on div "Current QC Messages" at bounding box center [327, 279] width 145 height 16
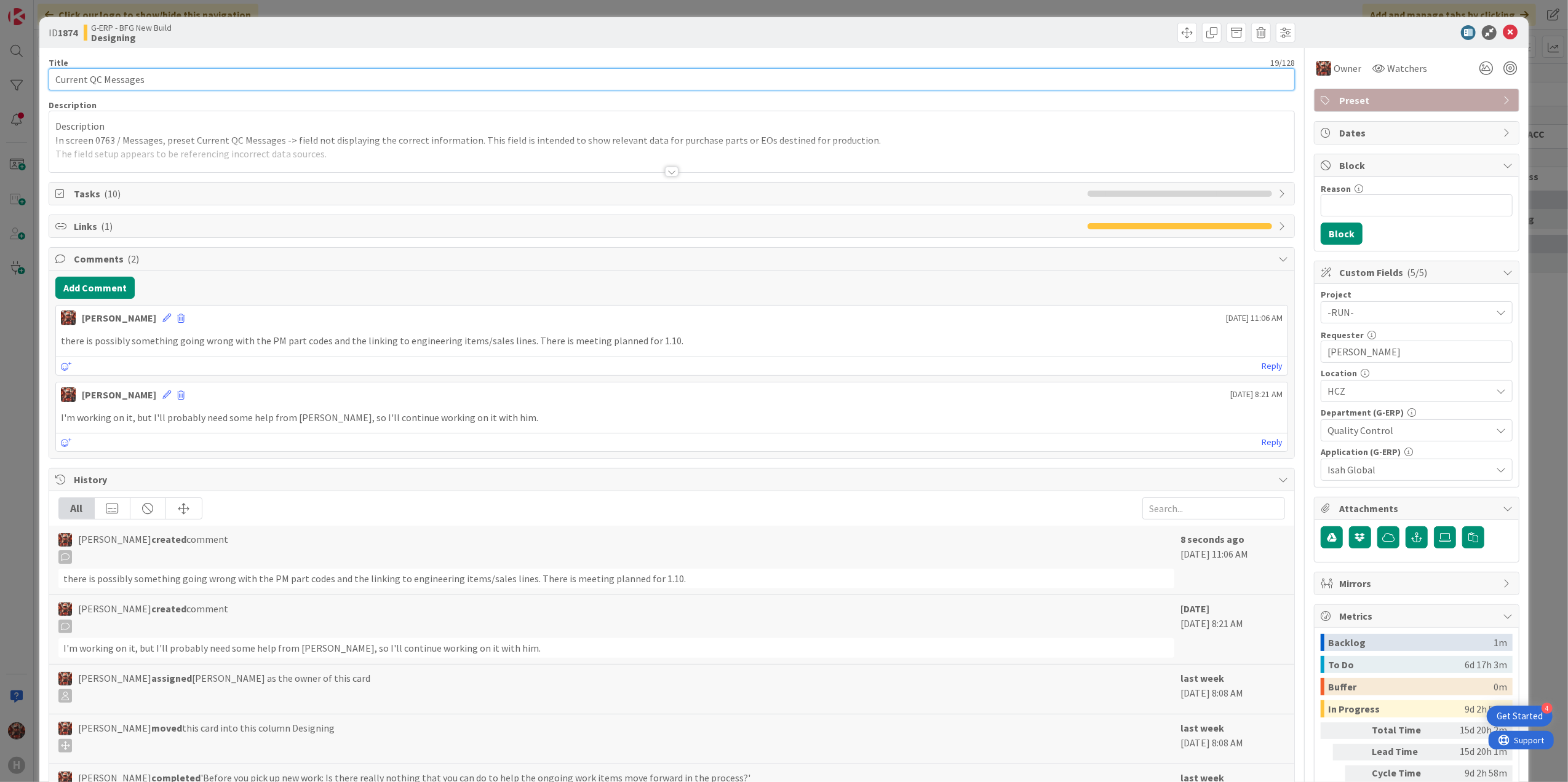
drag, startPoint x: 56, startPoint y: 77, endPoint x: 135, endPoint y: 83, distance: 79.2
click at [56, 78] on input "Current QC Messages" at bounding box center [672, 79] width 1247 height 22
click at [59, 71] on input "1.10.2025Current QC Messages" at bounding box center [672, 79] width 1247 height 22
type input "1.10.2025Current QC Messages"
click at [1503, 32] on icon at bounding box center [1510, 33] width 15 height 15
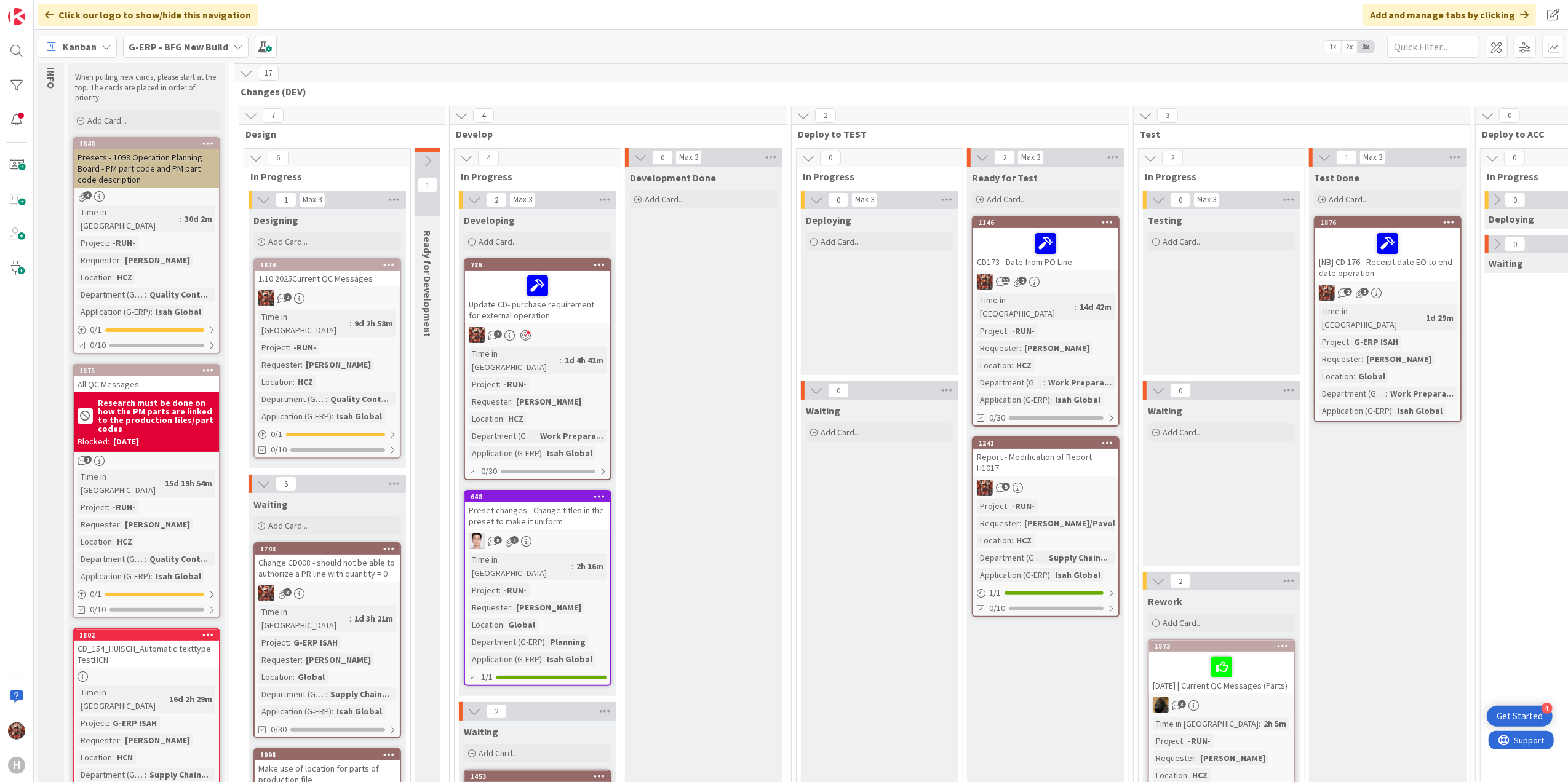
click at [345, 279] on div "1.10.2025Current QC Messages" at bounding box center [327, 279] width 145 height 16
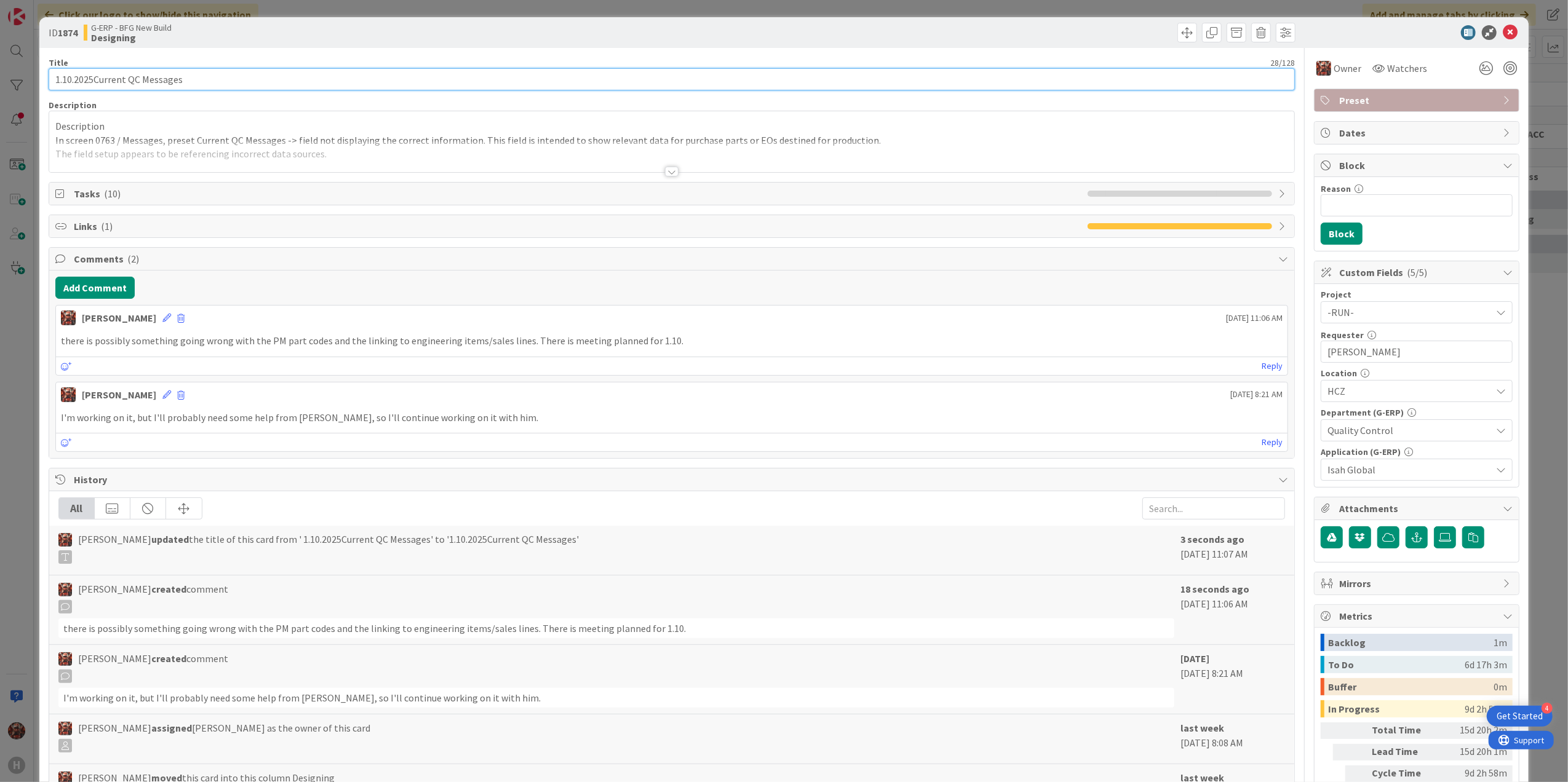
click at [92, 78] on input "1.10.2025Current QC Messages" at bounding box center [672, 79] width 1247 height 22
type input "[DATE] Current QC Messages"
click at [1503, 30] on icon at bounding box center [1510, 33] width 15 height 15
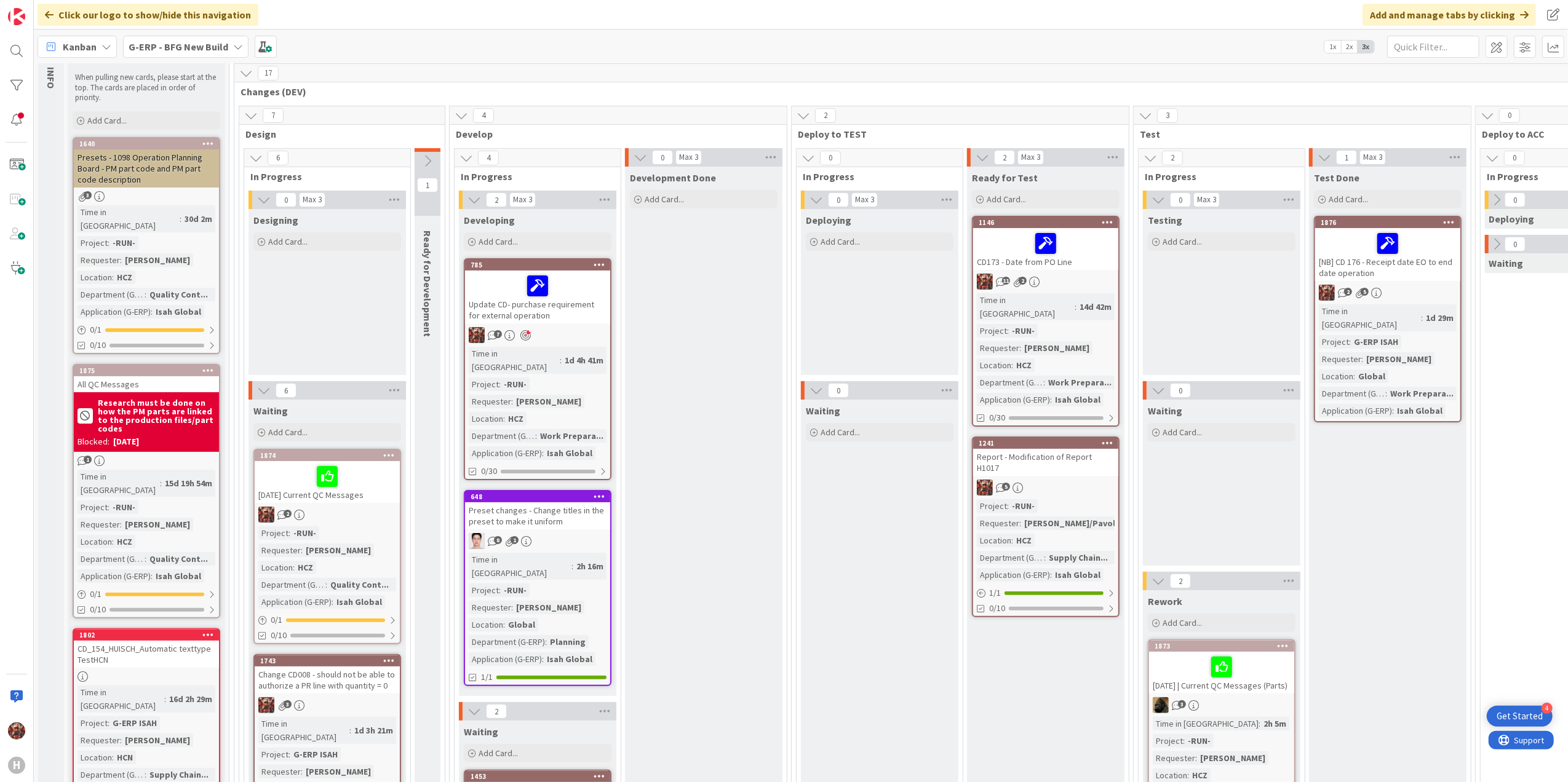
click at [291, 493] on div "[DATE] Current QC Messages" at bounding box center [327, 482] width 145 height 42
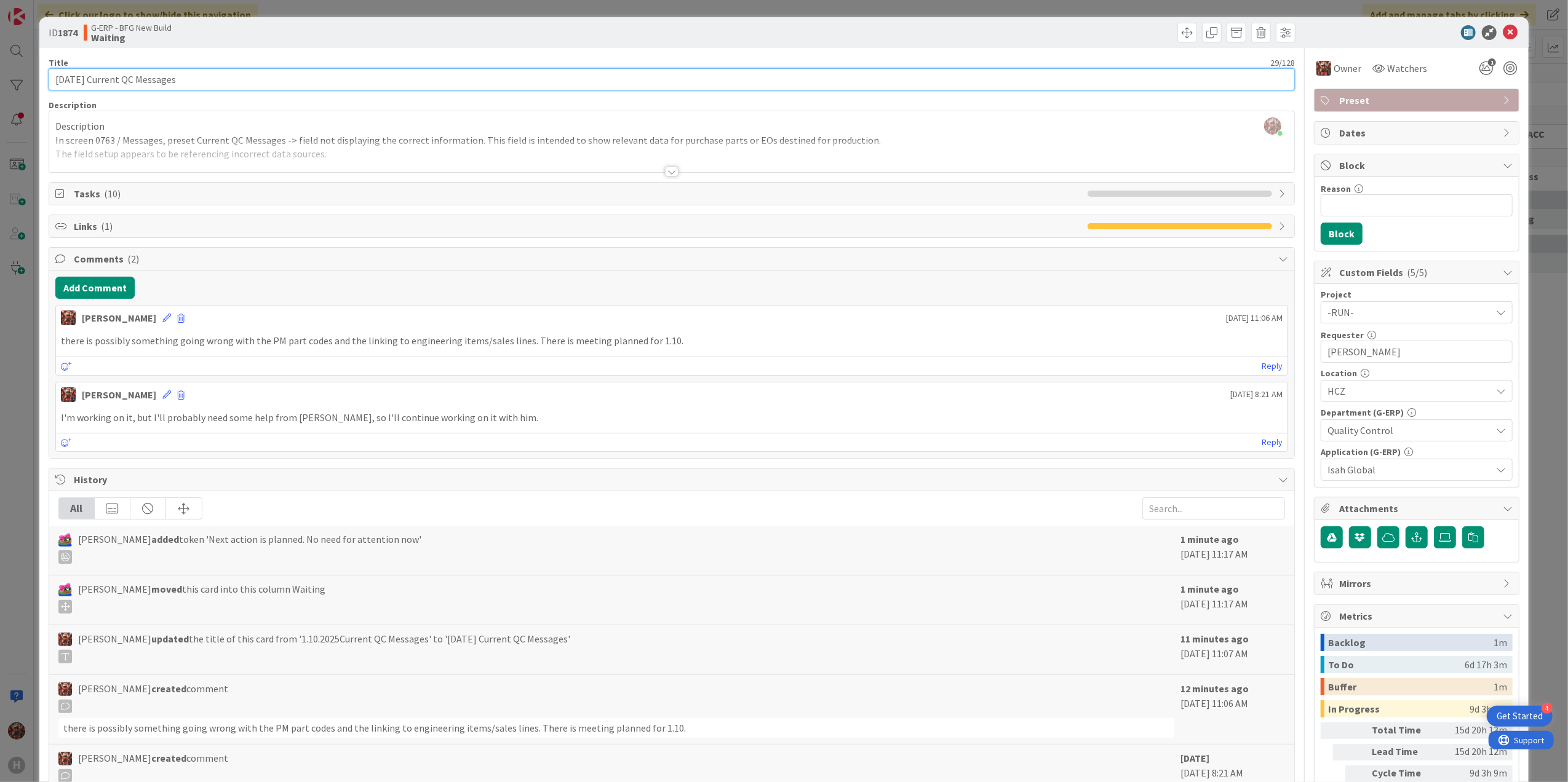
click at [92, 74] on input "[DATE] Current QC Messages" at bounding box center [672, 79] width 1247 height 22
paste input "[KB 1975]"
drag, startPoint x: 93, startPoint y: 77, endPoint x: 39, endPoint y: 78, distance: 54.0
click at [39, 78] on div "ID 1874 G-ERP - BFG New Build Waiting Title 38 / 128 [DATE][KB 1975] Current QC…" at bounding box center [784, 450] width 1489 height 865
drag, startPoint x: 129, startPoint y: 78, endPoint x: 100, endPoint y: 75, distance: 29.2
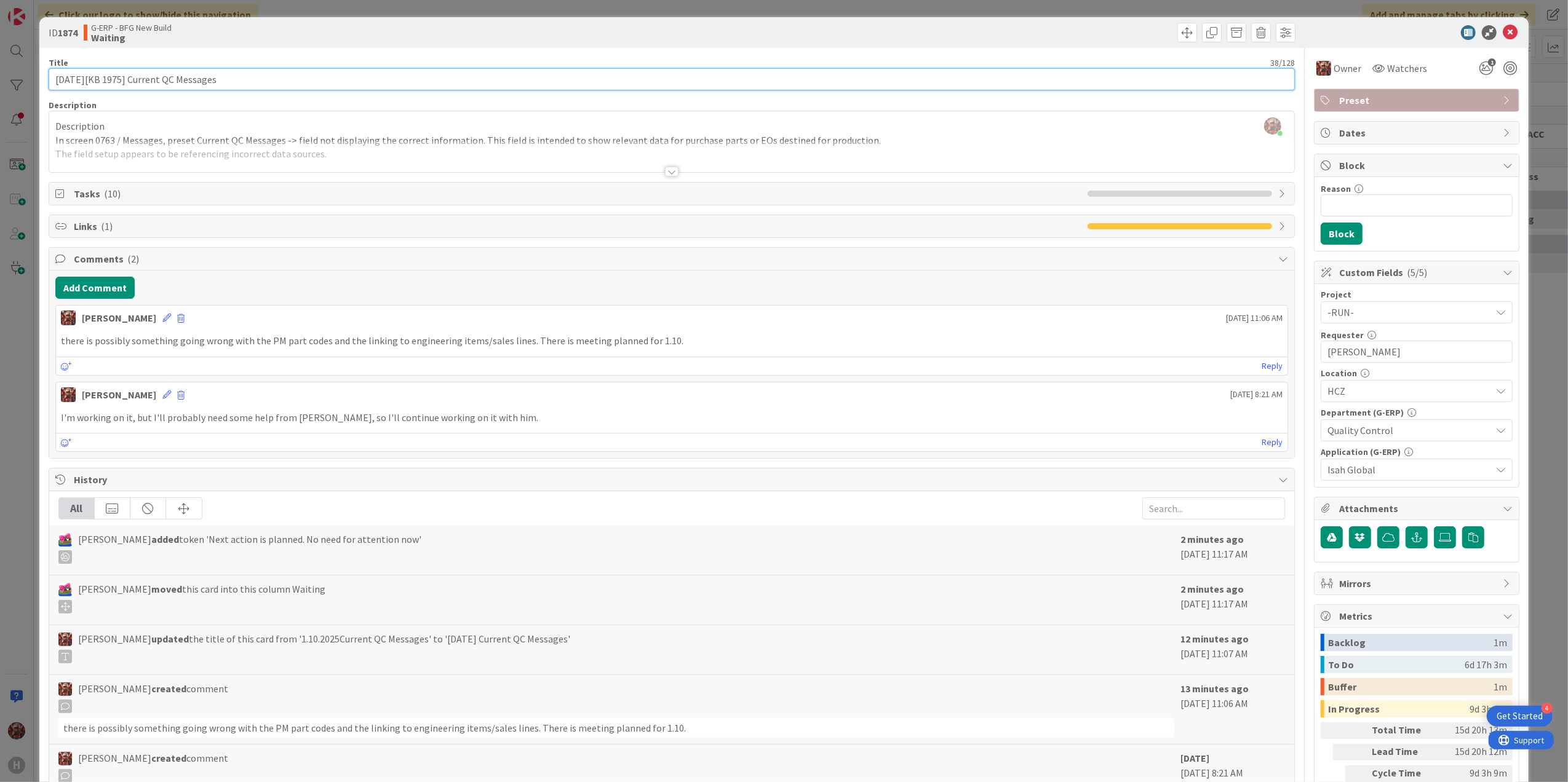
click at [100, 75] on input "[DATE][KB 1975] Current QC Messages" at bounding box center [672, 79] width 1247 height 22
paste input "1.10.202"
drag, startPoint x: 95, startPoint y: 75, endPoint x: 28, endPoint y: 76, distance: 67.0
click at [28, 76] on div "ID 1874 G-ERP - BFG New Build Waiting Title 40 / 128 [DATE][[DATE]] Current QC …" at bounding box center [784, 391] width 1568 height 782
click at [59, 77] on input "[[DATE]] Current QC Messages" at bounding box center [672, 79] width 1247 height 22
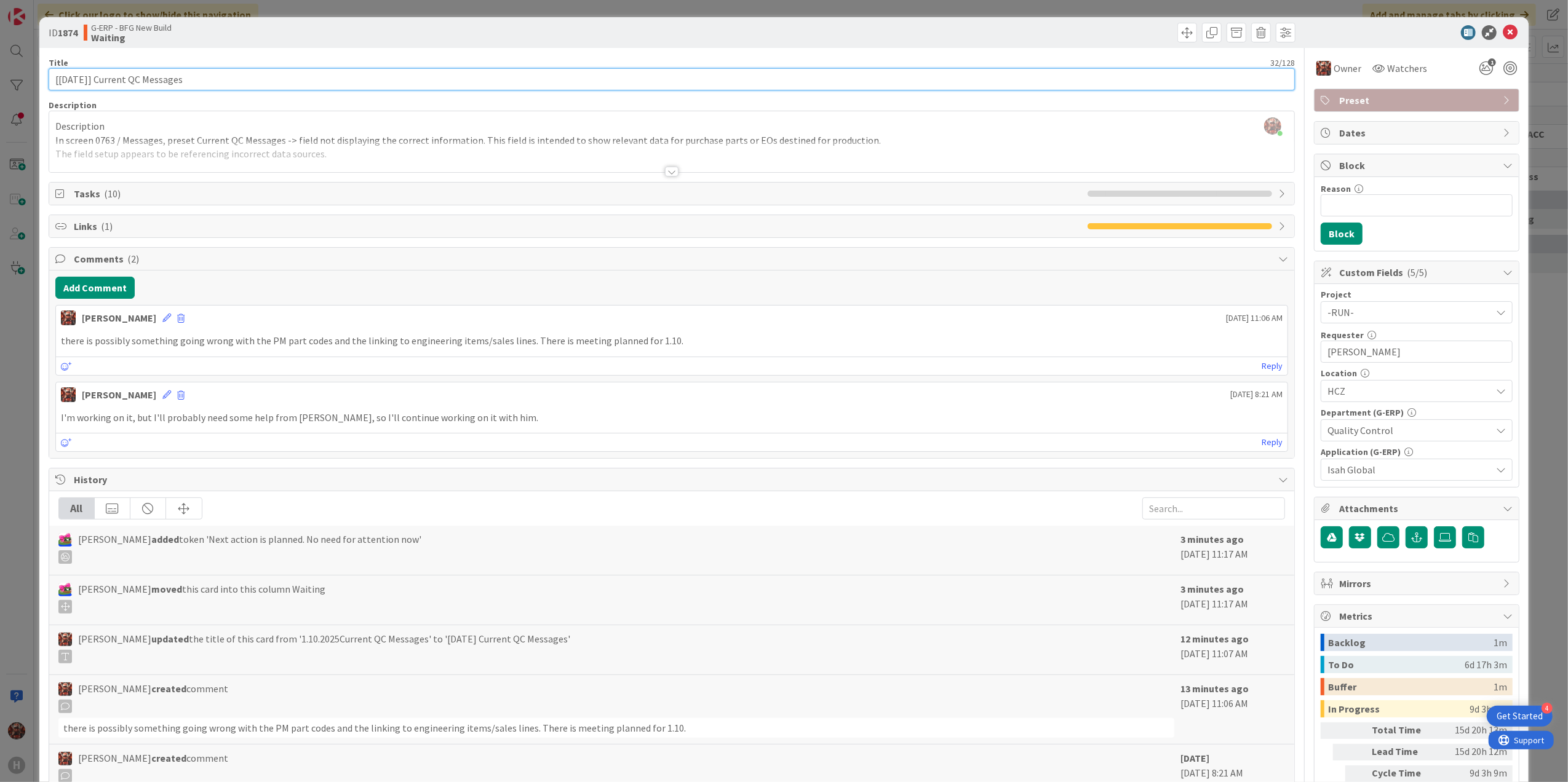
type input "[[DATE]] Current QC Messages"
click at [264, 55] on div "Title 32 / 128 [[DATE]] Current QC Messages Description [PERSON_NAME] just join…" at bounding box center [672, 461] width 1247 height 825
click at [1503, 30] on icon at bounding box center [1510, 33] width 15 height 15
